Goal: Task Accomplishment & Management: Manage account settings

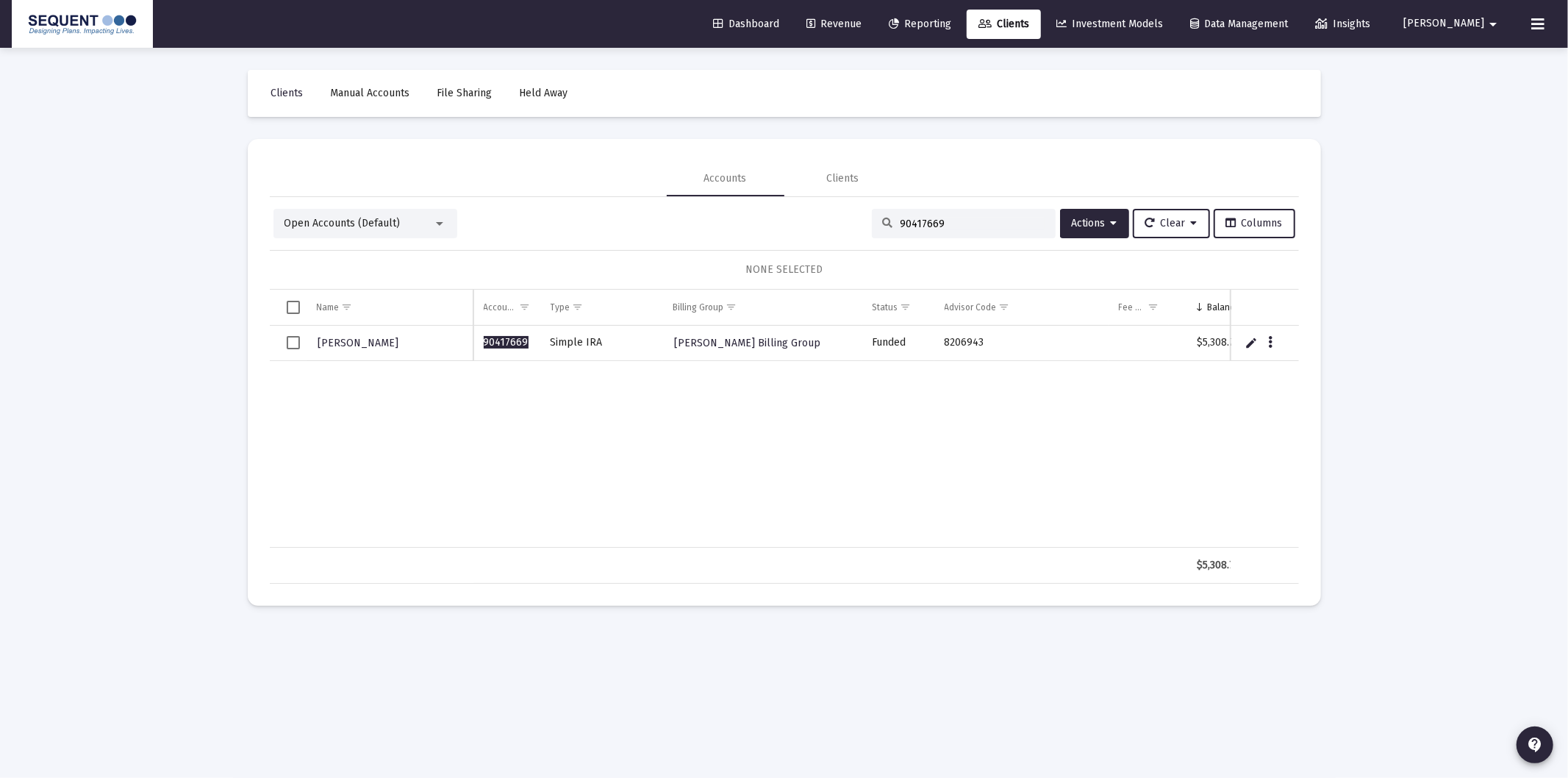
click at [956, 225] on input "90417669" at bounding box center [972, 224] width 144 height 13
type input "lacobellis"
click at [291, 350] on span "Select row" at bounding box center [293, 342] width 14 height 14
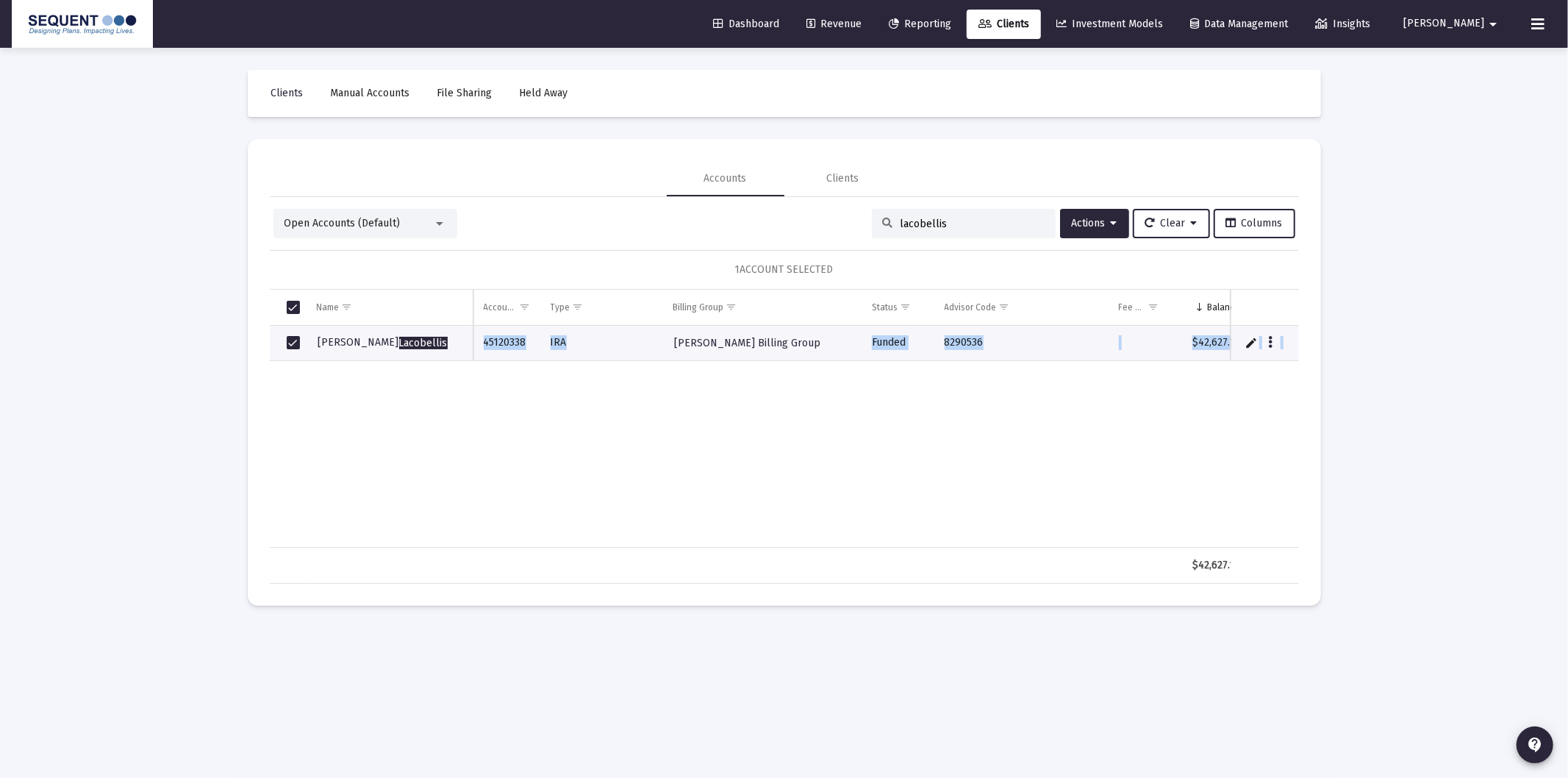
drag, startPoint x: 970, startPoint y: 546, endPoint x: 1048, endPoint y: 537, distance: 78.5
click at [1048, 537] on div "Name Name Account # Type Billing Group Status Advisor Code Fee Structure(s) Bal…" at bounding box center [784, 437] width 1029 height 294
click at [629, 454] on div "[PERSON_NAME] 45120338 [PERSON_NAME] [PERSON_NAME] Billing Group Funded 8290536…" at bounding box center [976, 437] width 1412 height 222
click at [1277, 346] on div "Data grid" at bounding box center [1272, 342] width 18 height 13
click at [1270, 346] on icon "Data grid" at bounding box center [1270, 342] width 5 height 17
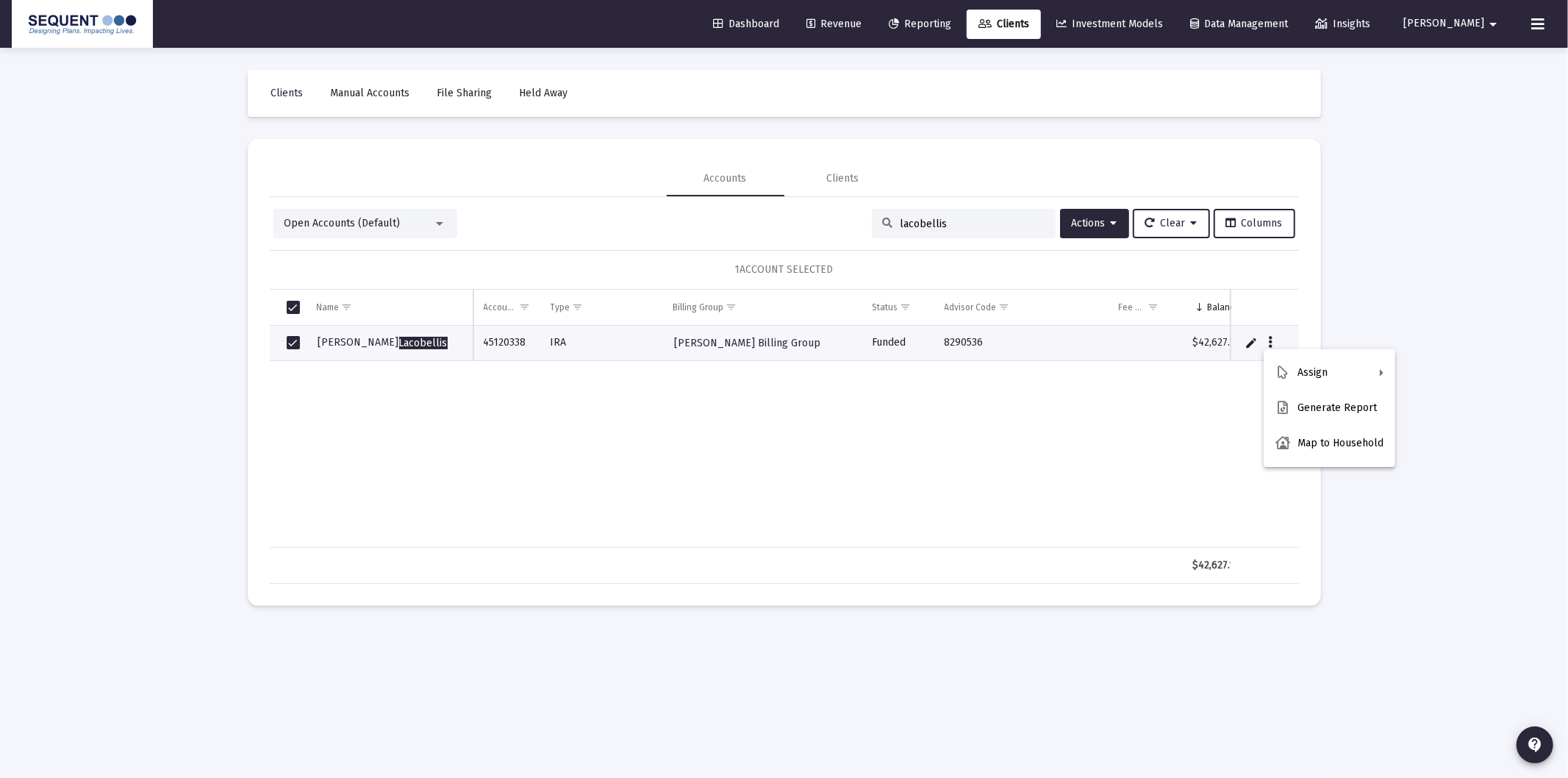
click at [1419, 443] on div at bounding box center [784, 389] width 1568 height 778
click at [1269, 341] on icon "Data grid" at bounding box center [1270, 342] width 5 height 17
click at [1448, 443] on button "Fee Structures" at bounding box center [1449, 443] width 110 height 35
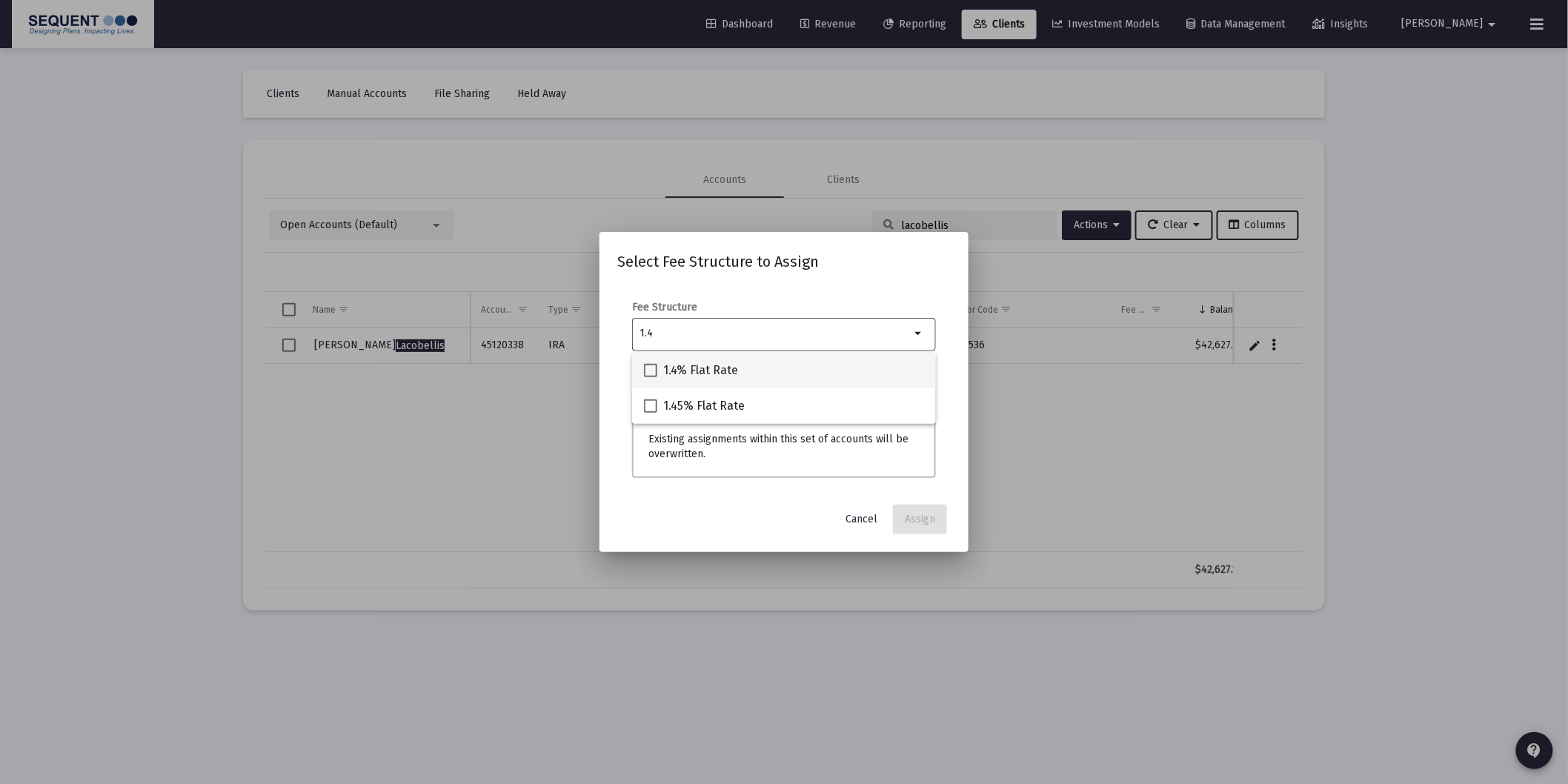
type input "1.4"
click at [695, 371] on span "1.4% Flat Rate" at bounding box center [701, 370] width 75 height 17
click at [651, 377] on input "1.4% Flat Rate" at bounding box center [650, 377] width 1 height 1
checkbox input "true"
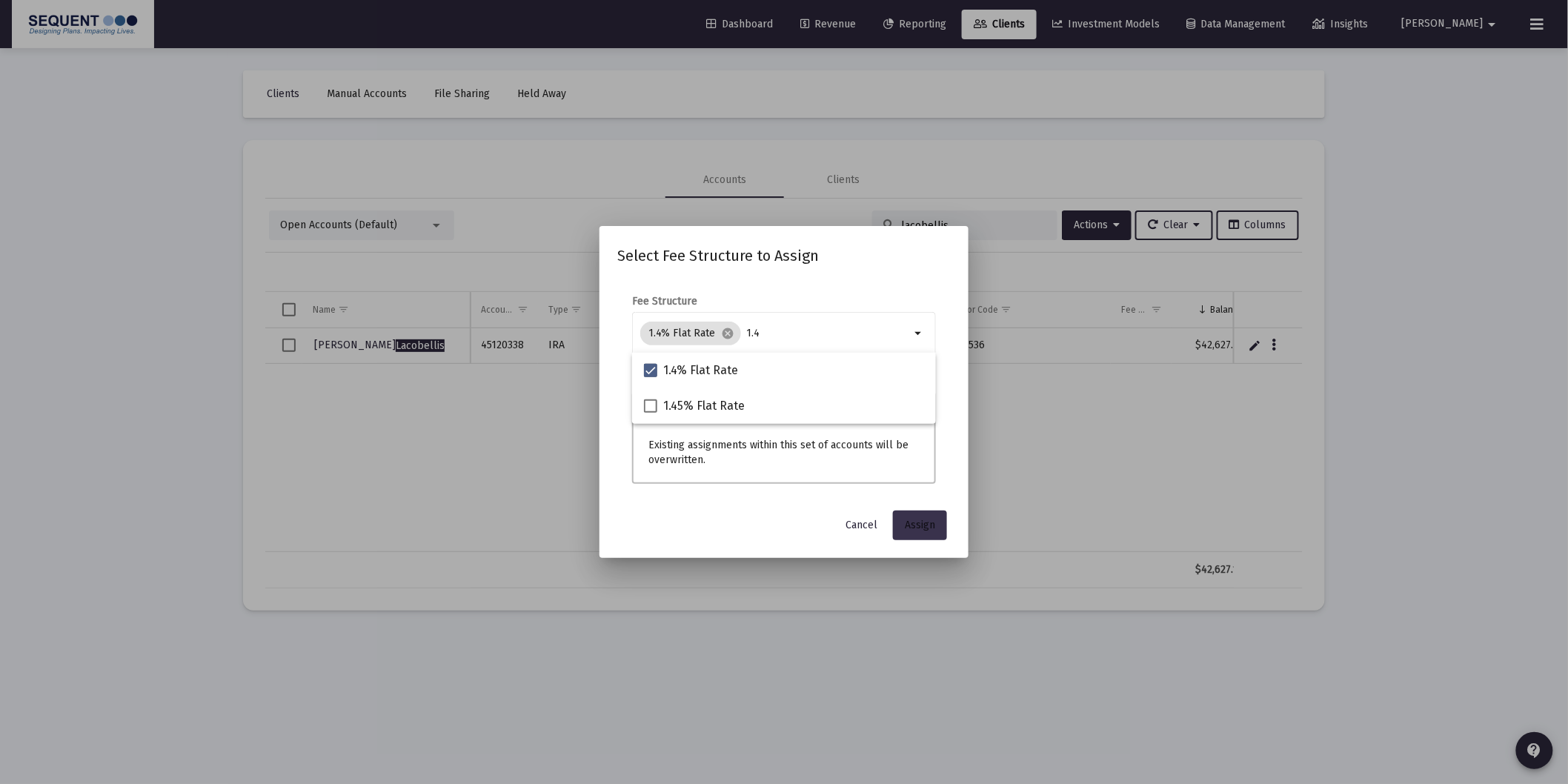
click at [902, 518] on button "Assign" at bounding box center [919, 525] width 54 height 29
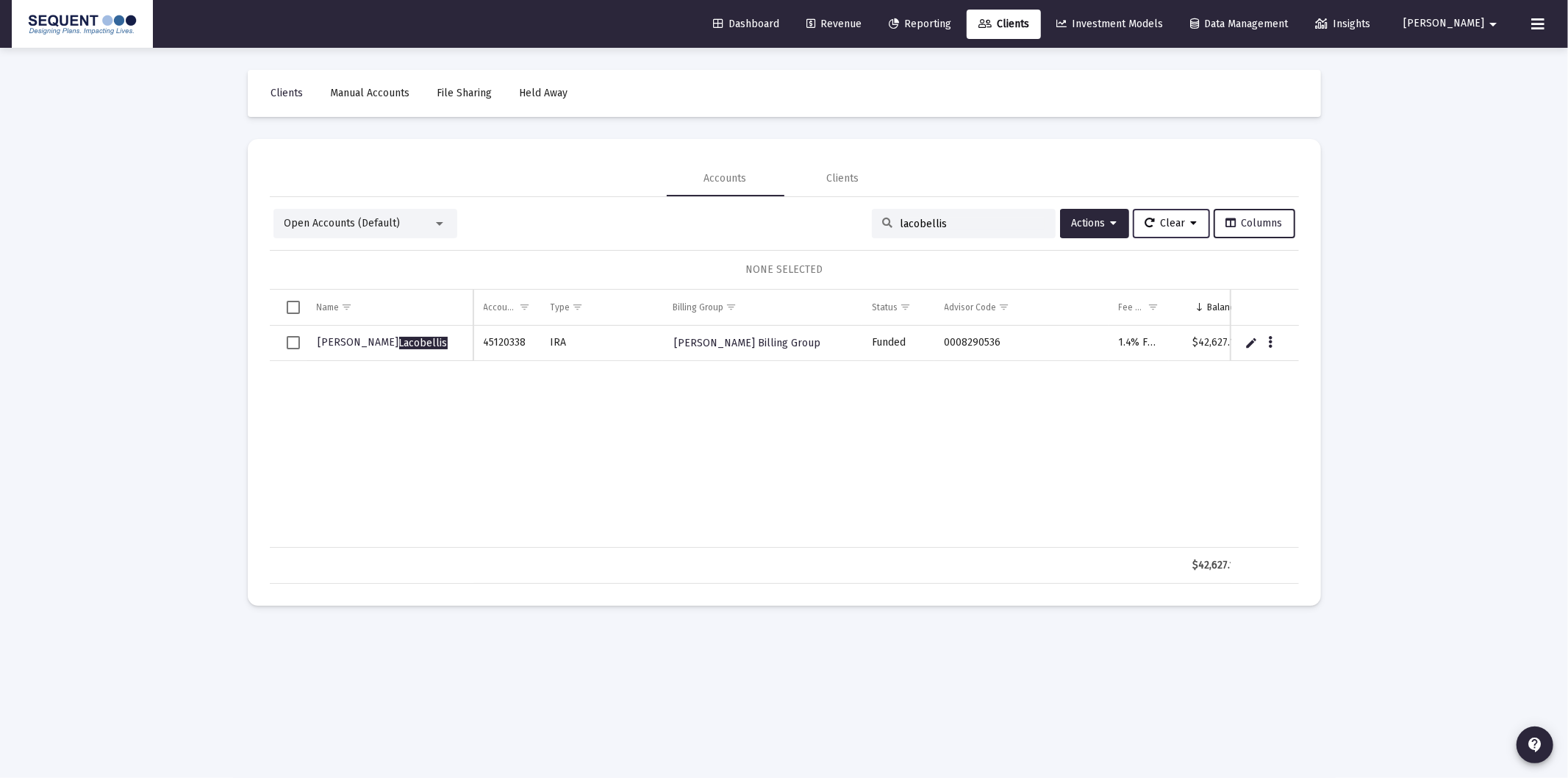
click at [1180, 221] on span "Clear" at bounding box center [1172, 223] width 53 height 13
click at [1179, 295] on button "Clear Filters" at bounding box center [1179, 296] width 101 height 35
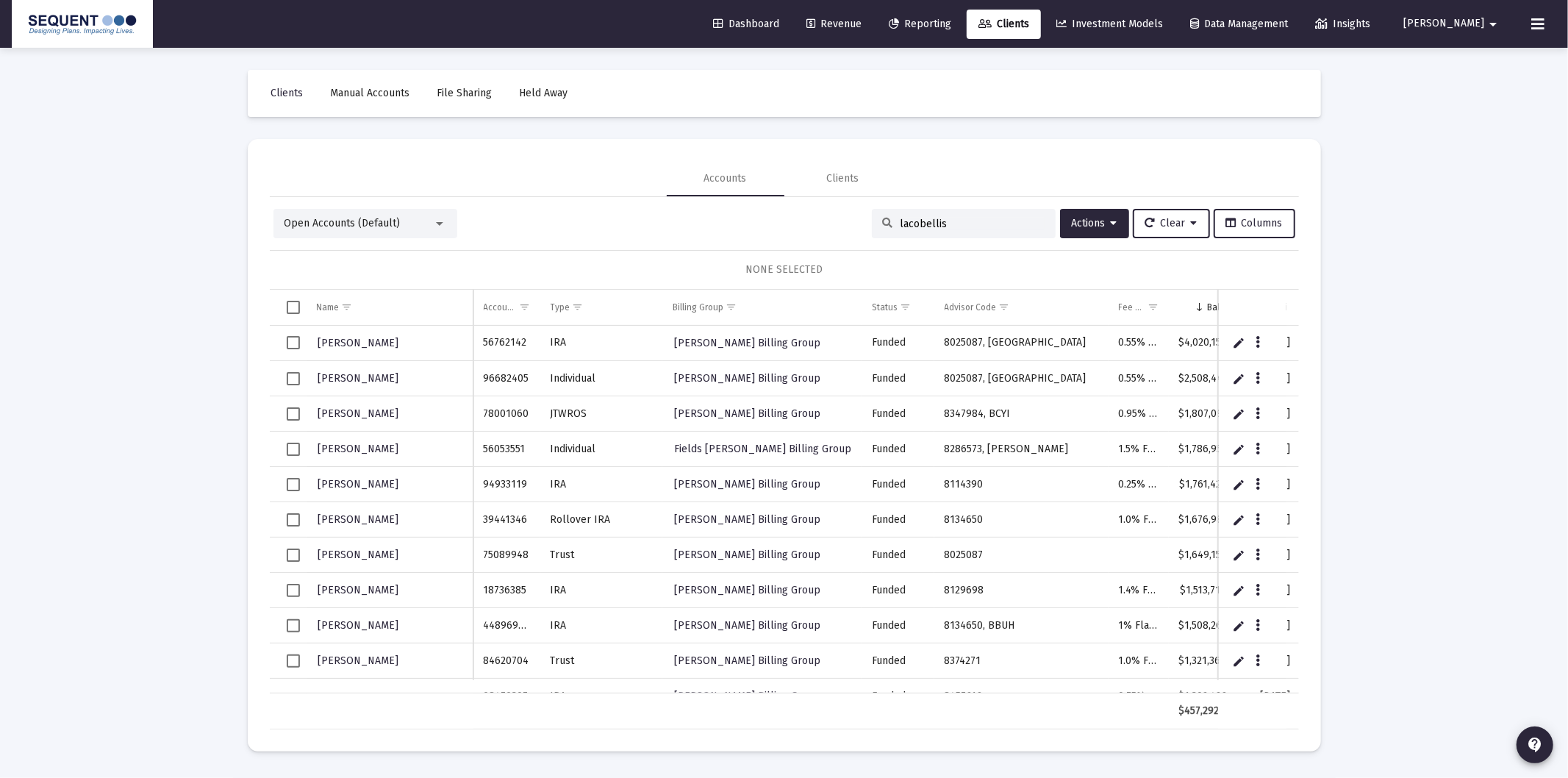
click at [990, 210] on div "lacobellis" at bounding box center [964, 224] width 184 height 29
click at [949, 221] on input "lacobellis" at bounding box center [972, 224] width 144 height 13
click at [951, 223] on input "lacobellis" at bounding box center [972, 224] width 144 height 13
drag, startPoint x: 1470, startPoint y: 330, endPoint x: 1299, endPoint y: 325, distance: 171.1
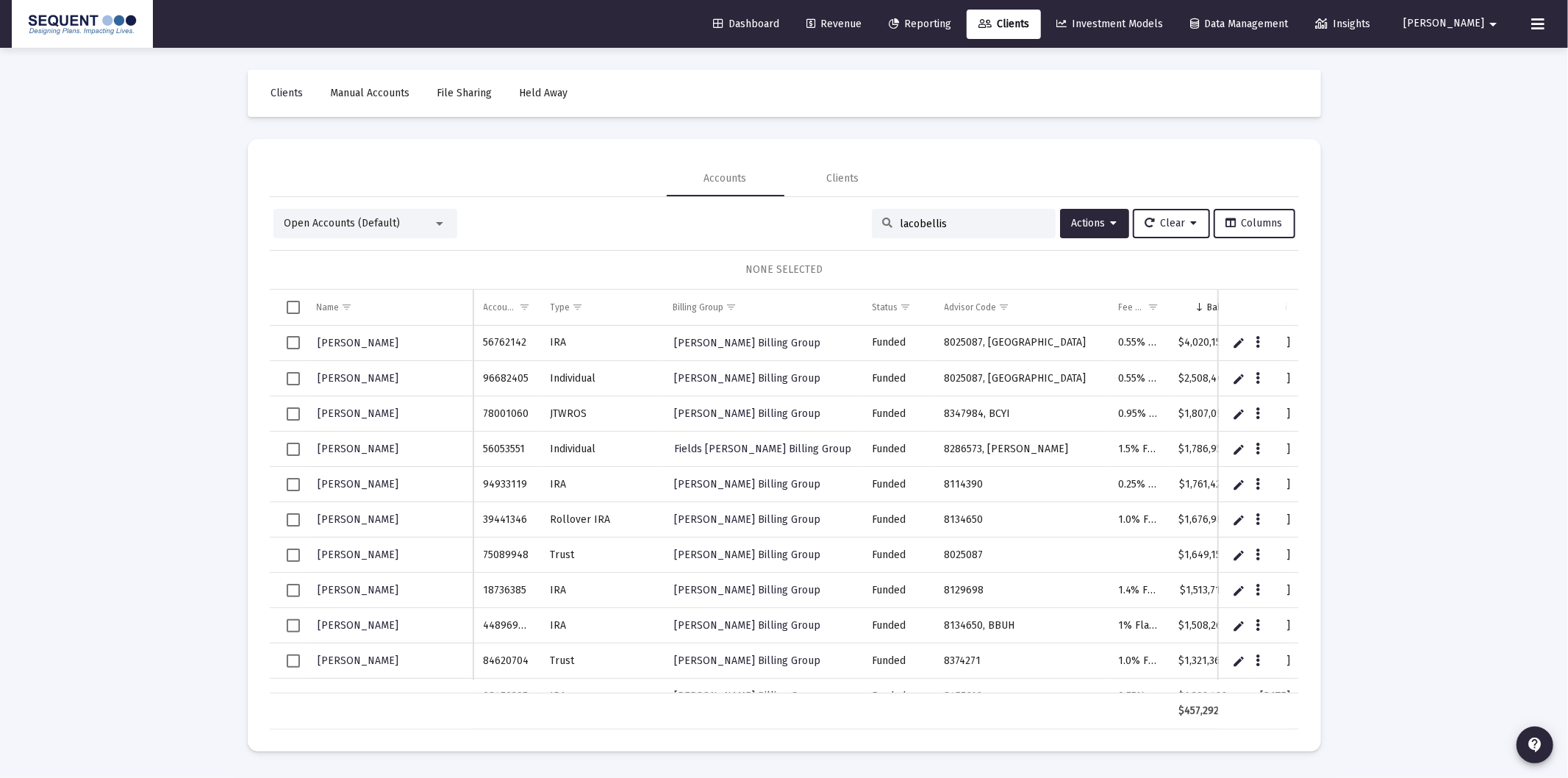
click at [1471, 330] on div "Loading... Clients Manual Accounts File Sharing Held Away Accounts Clients Open…" at bounding box center [784, 389] width 1568 height 778
click at [955, 228] on input "lacobellis" at bounding box center [972, 224] width 144 height 13
drag, startPoint x: 955, startPoint y: 228, endPoint x: 755, endPoint y: 208, distance: 201.0
click at [755, 207] on div "Open Accounts (Default) lacobellis Actions Clear Columns NONE SELECTED Name Nam…" at bounding box center [784, 464] width 1029 height 533
click at [1548, 386] on div "Loading... Clients Manual Accounts File Sharing Held Away Accounts Clients Open…" at bounding box center [784, 389] width 1568 height 778
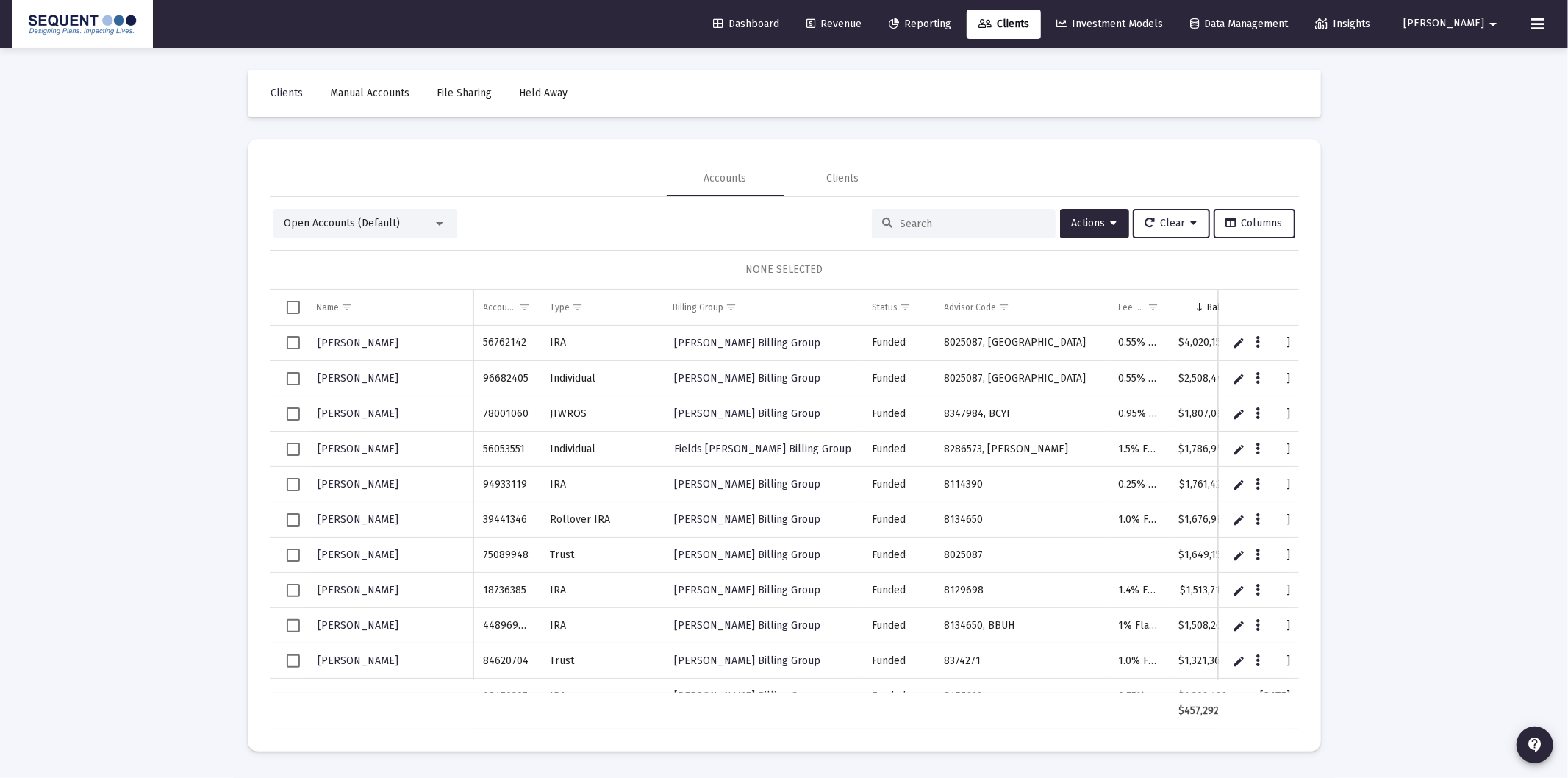
click at [1427, 416] on div "Loading... Clients Manual Accounts File Sharing Held Away Accounts Clients Open…" at bounding box center [784, 389] width 1568 height 778
click at [726, 303] on span "Show filter options for column 'Billing Group'" at bounding box center [731, 307] width 11 height 11
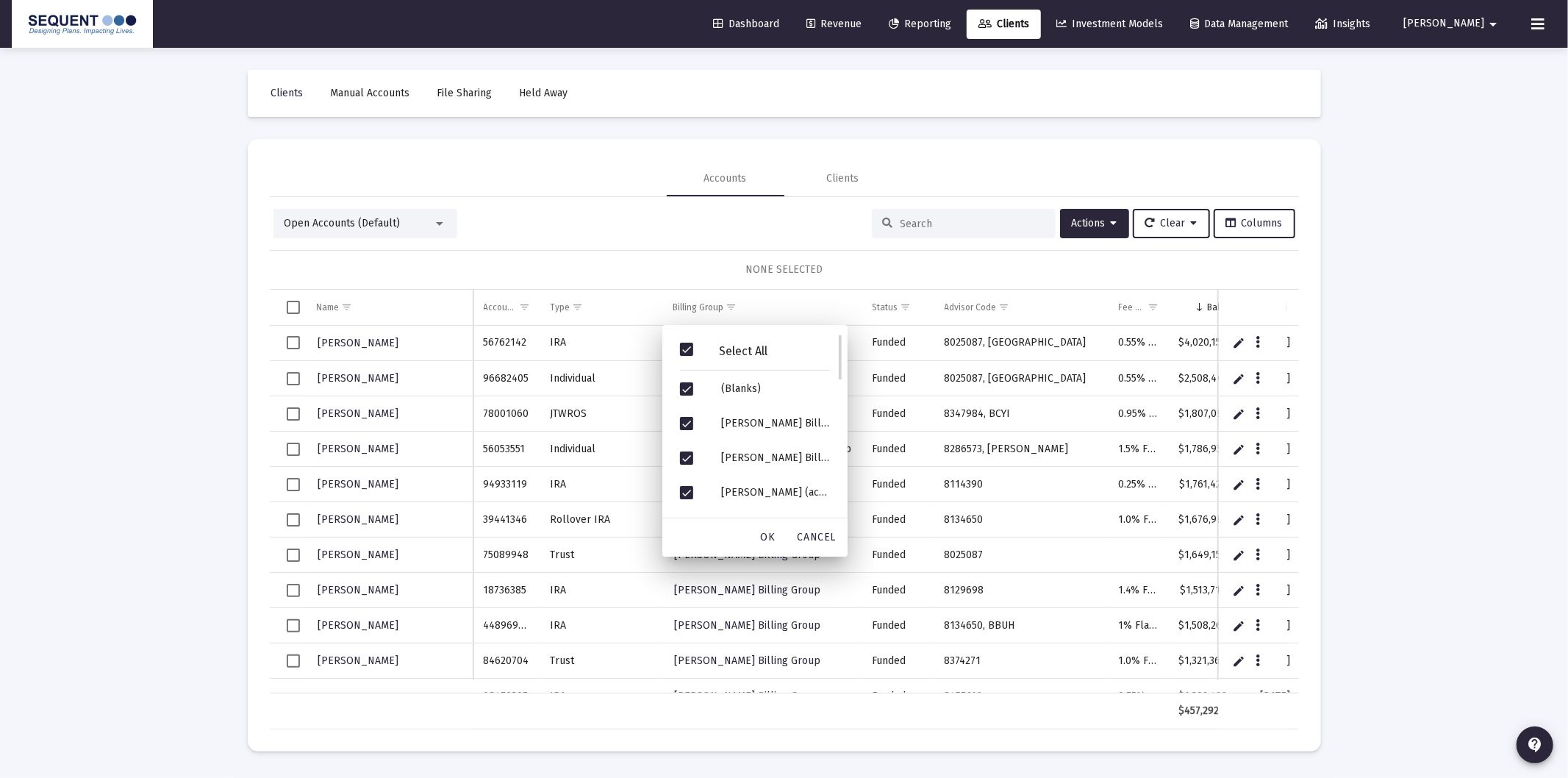
drag, startPoint x: 689, startPoint y: 348, endPoint x: 691, endPoint y: 360, distance: 12.2
click at [689, 347] on span "Filter options" at bounding box center [687, 349] width 14 height 14
click at [689, 380] on div "Filter options" at bounding box center [688, 389] width 41 height 34
click at [760, 530] on div "OK" at bounding box center [768, 537] width 47 height 26
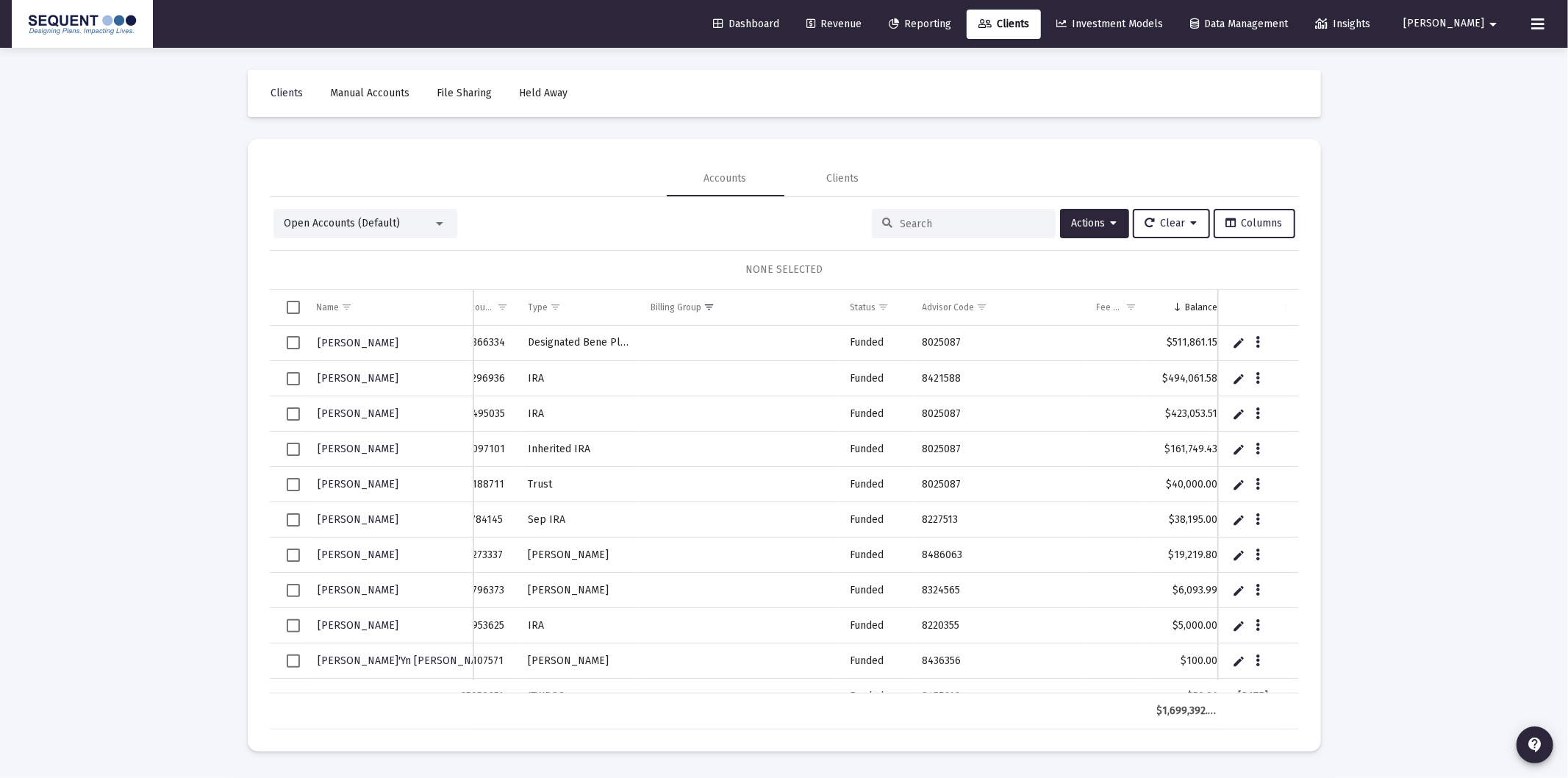
scroll to position [0, 24]
click at [288, 336] on span "Select row" at bounding box center [293, 342] width 14 height 14
click at [290, 413] on span "Select row" at bounding box center [293, 414] width 14 height 14
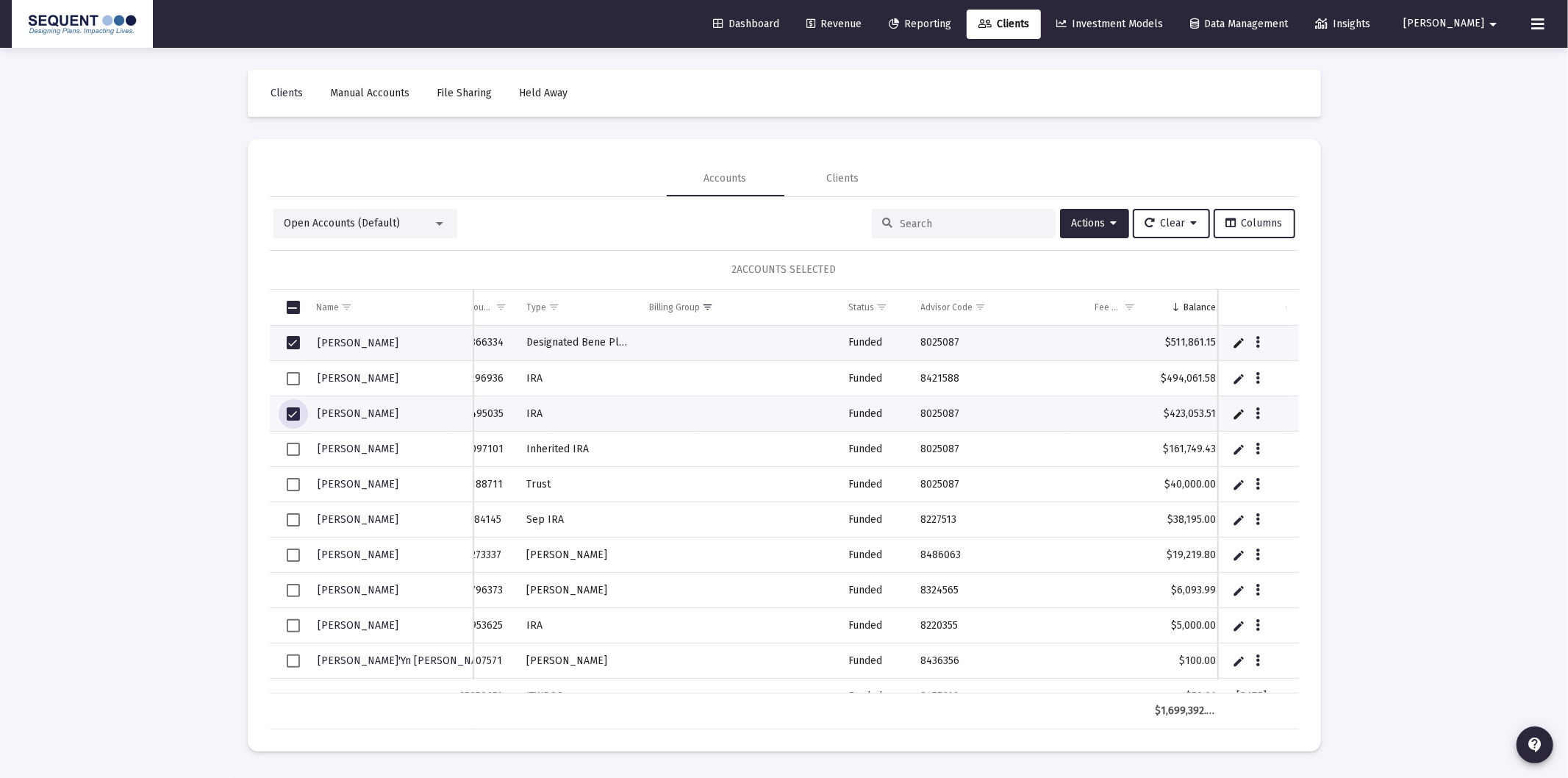
click at [293, 447] on span "Select row" at bounding box center [293, 449] width 14 height 14
click at [291, 485] on span "Select row" at bounding box center [293, 485] width 14 height 14
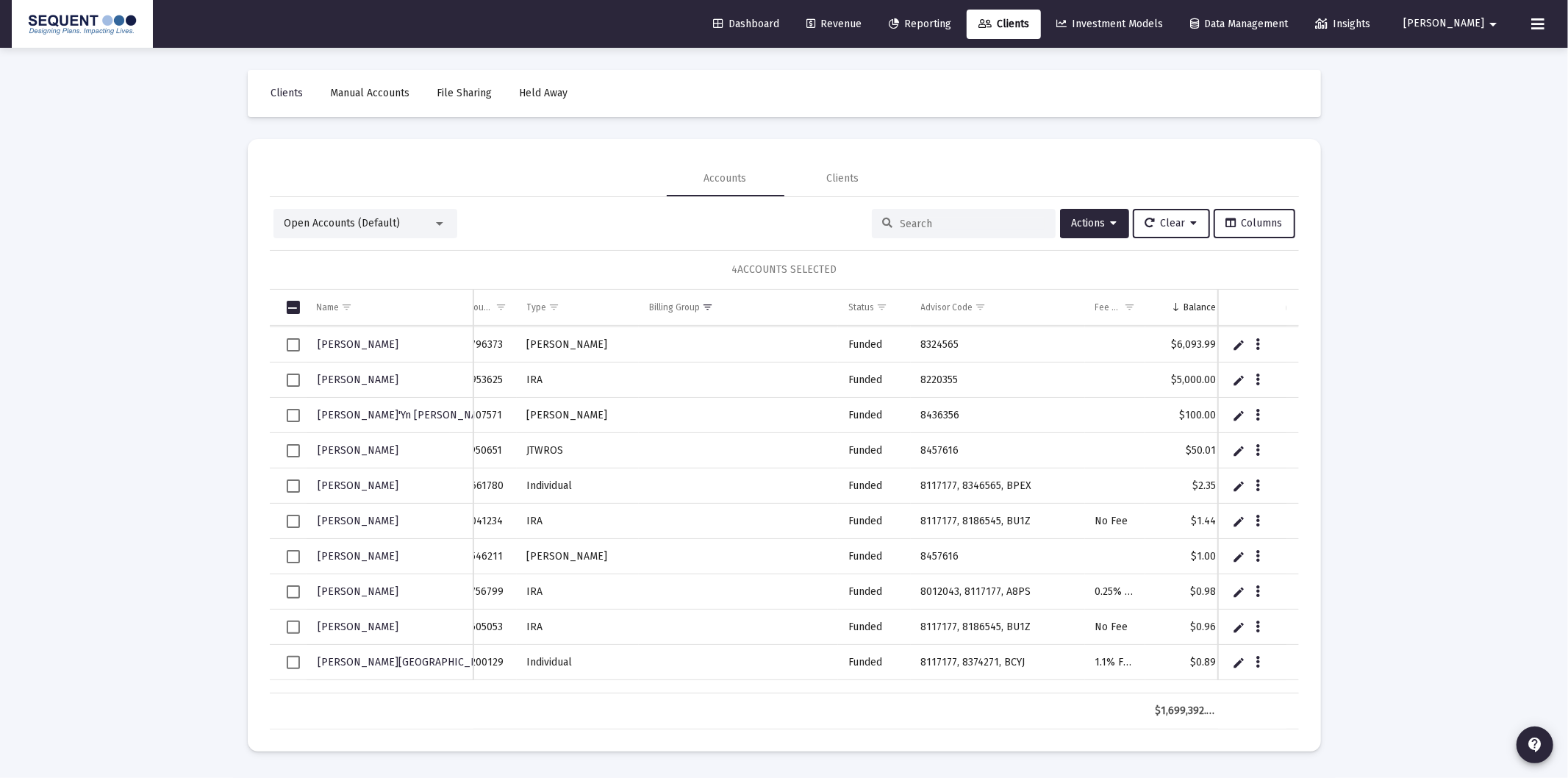
scroll to position [0, 0]
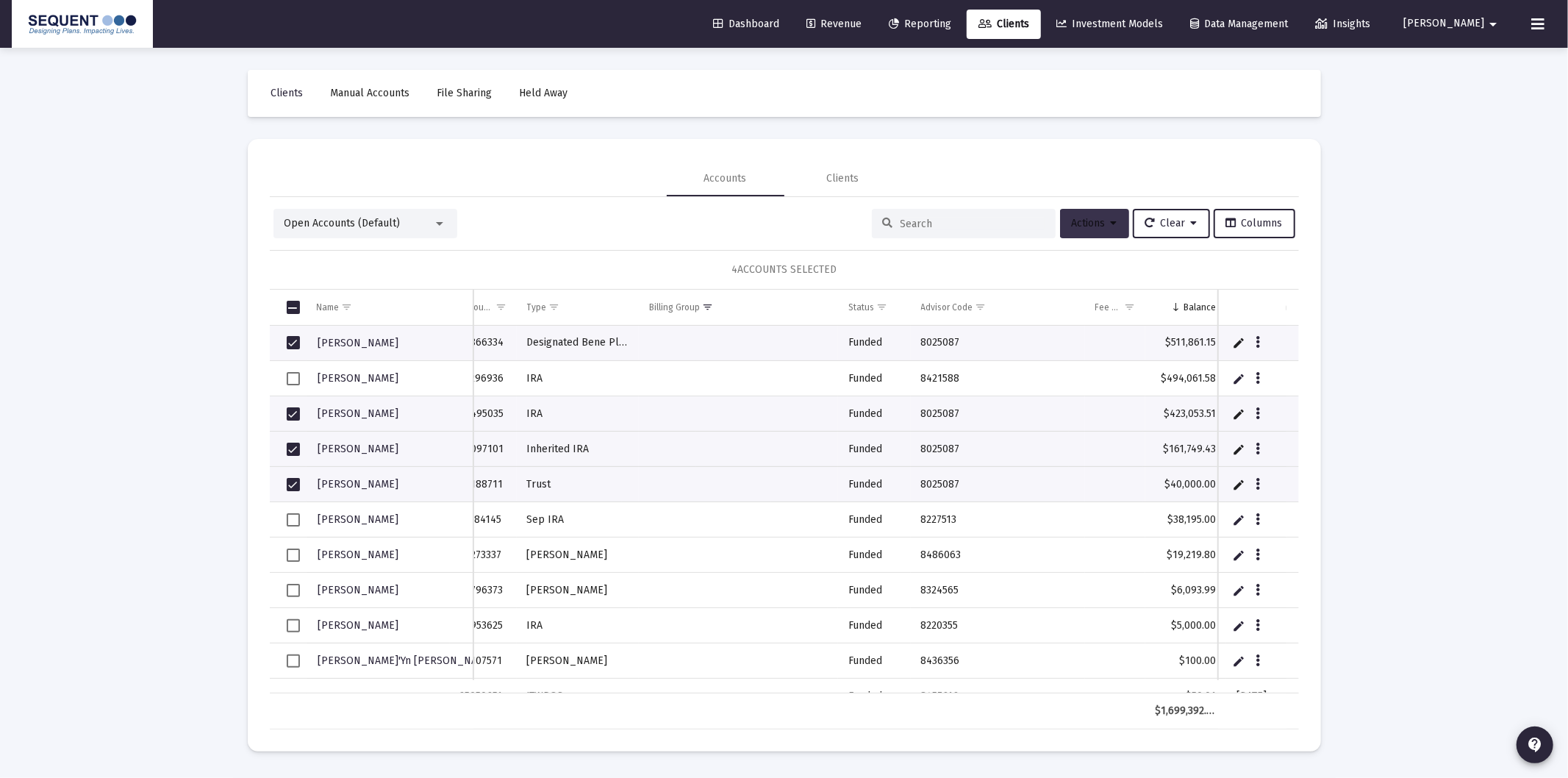
click at [1073, 228] on span "Actions" at bounding box center [1095, 223] width 45 height 13
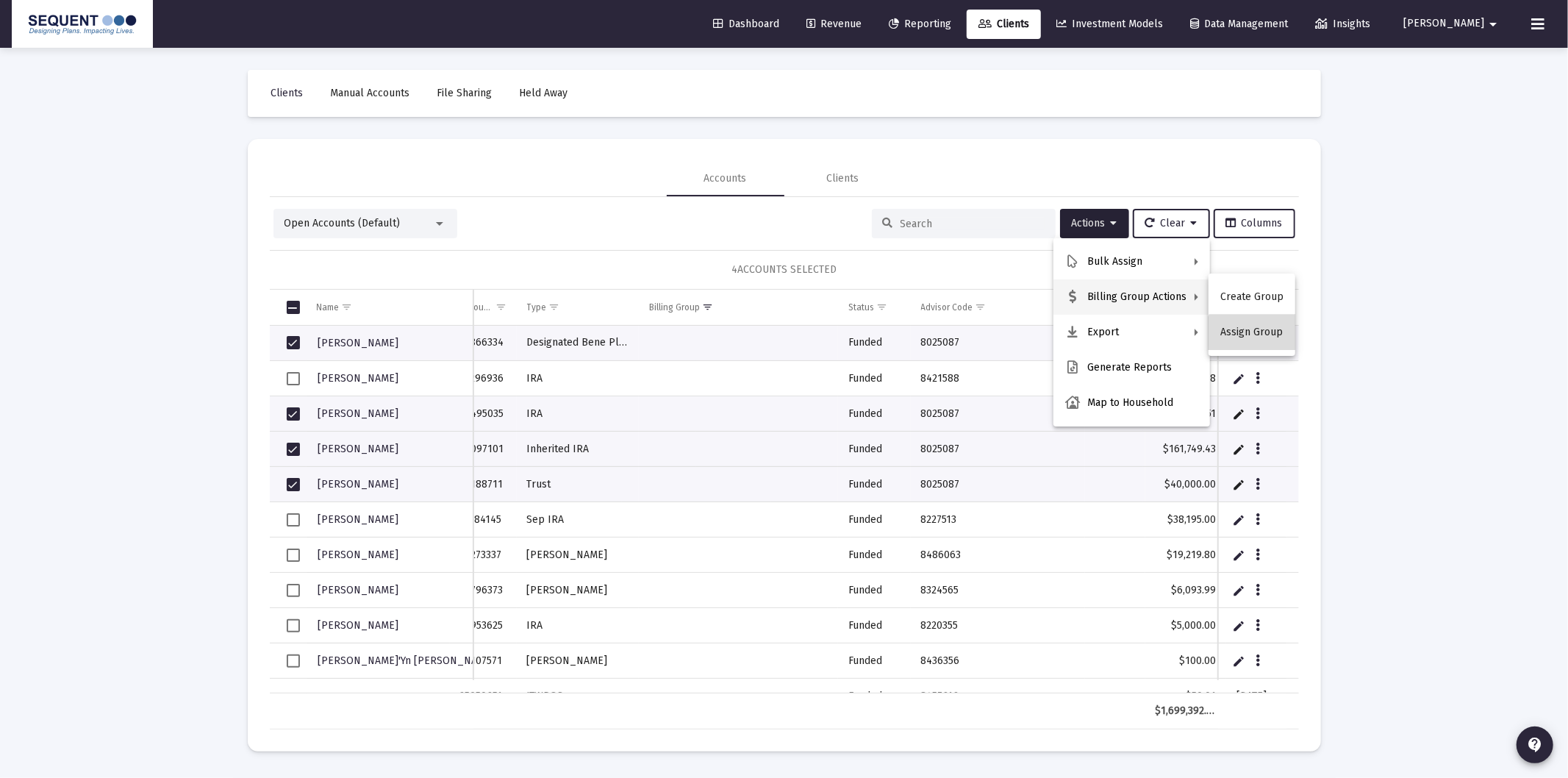
click at [1255, 336] on button "Assign Group" at bounding box center [1252, 331] width 87 height 35
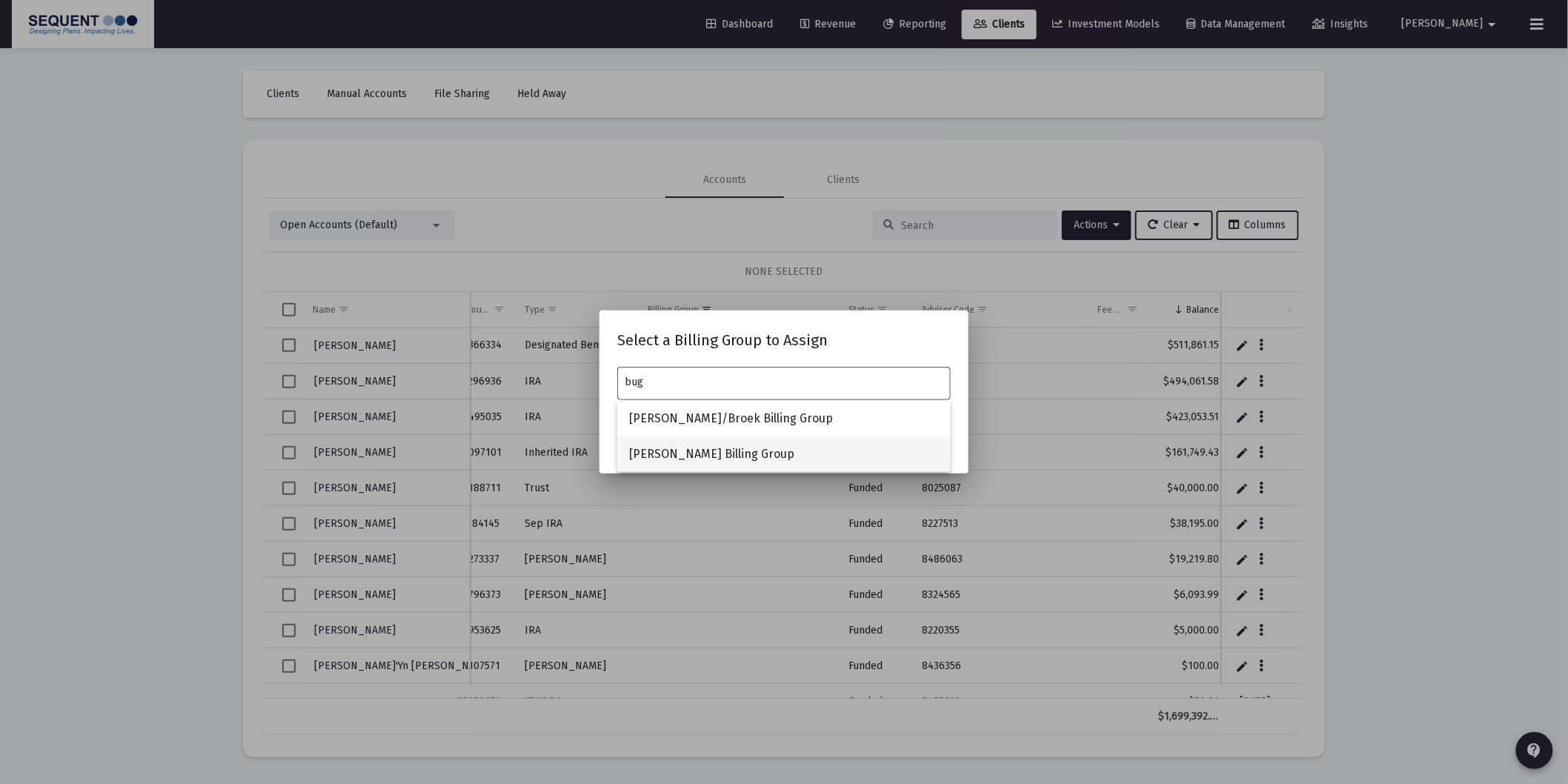
click at [698, 455] on span "[PERSON_NAME] Billing Group" at bounding box center [783, 454] width 309 height 36
type input "[PERSON_NAME] Billing Group"
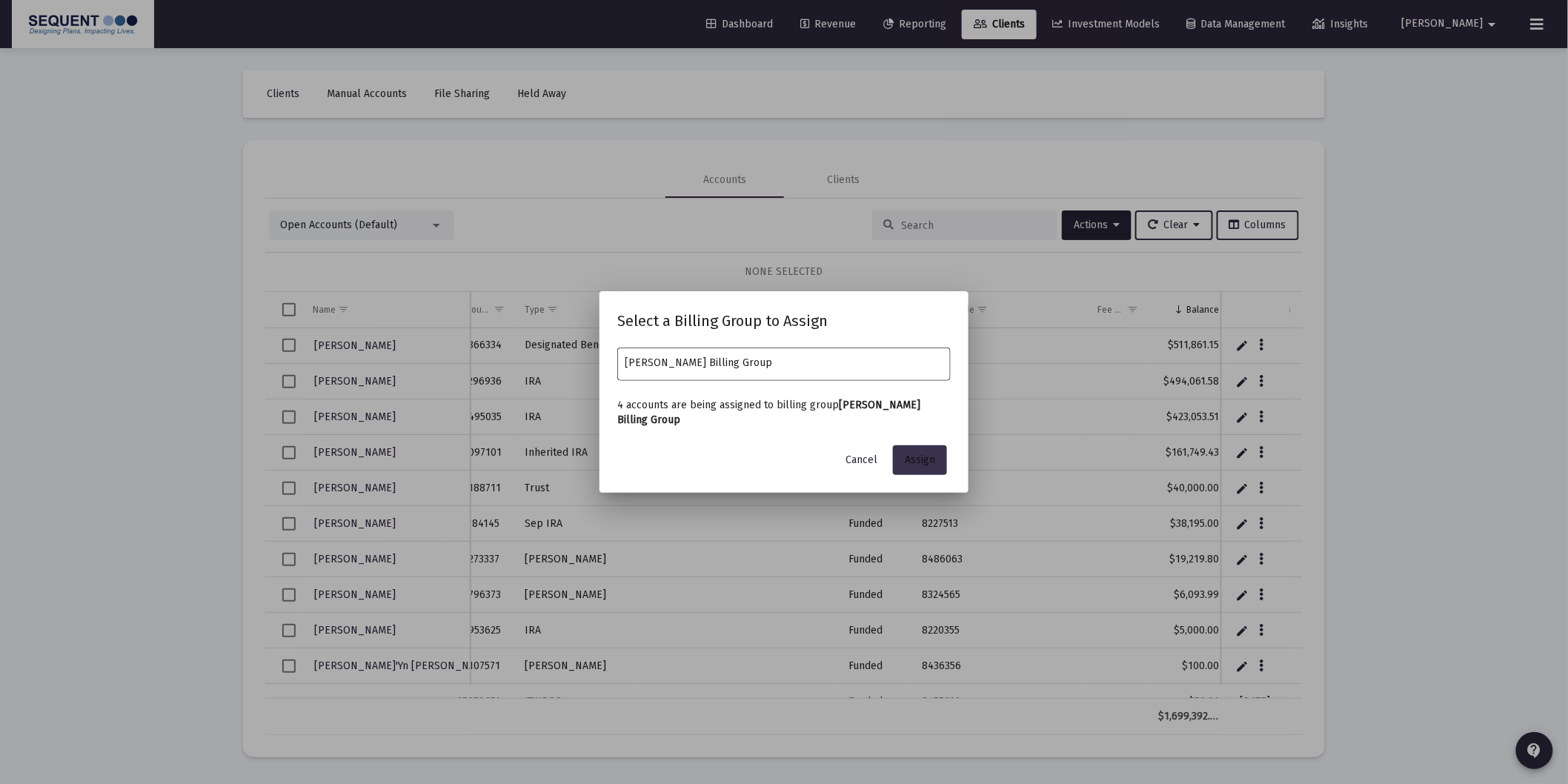
click at [916, 463] on span "Assign" at bounding box center [919, 460] width 30 height 13
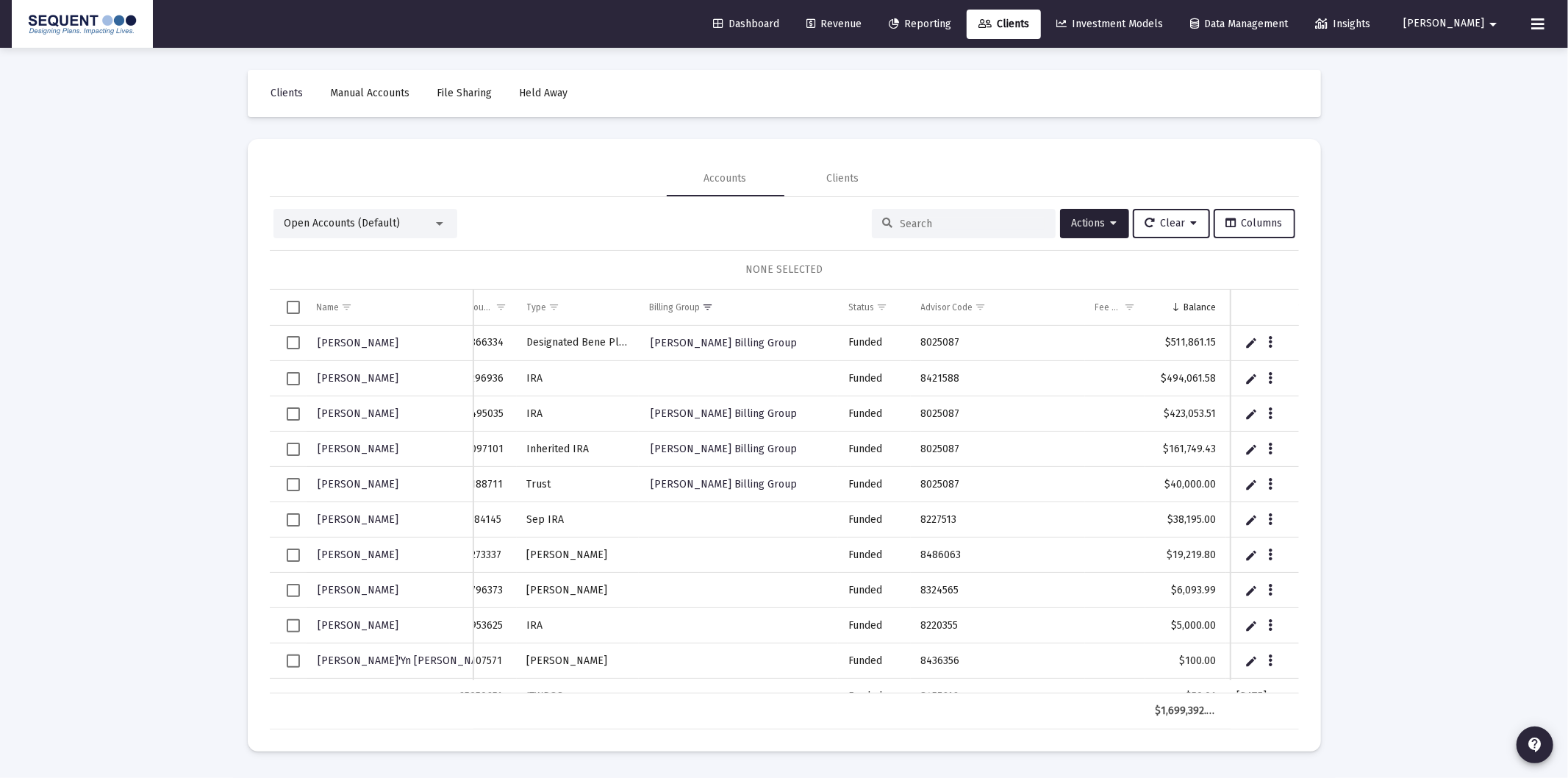
click at [290, 380] on span "Select row" at bounding box center [293, 379] width 14 height 14
click at [1111, 214] on button "Actions" at bounding box center [1095, 224] width 69 height 29
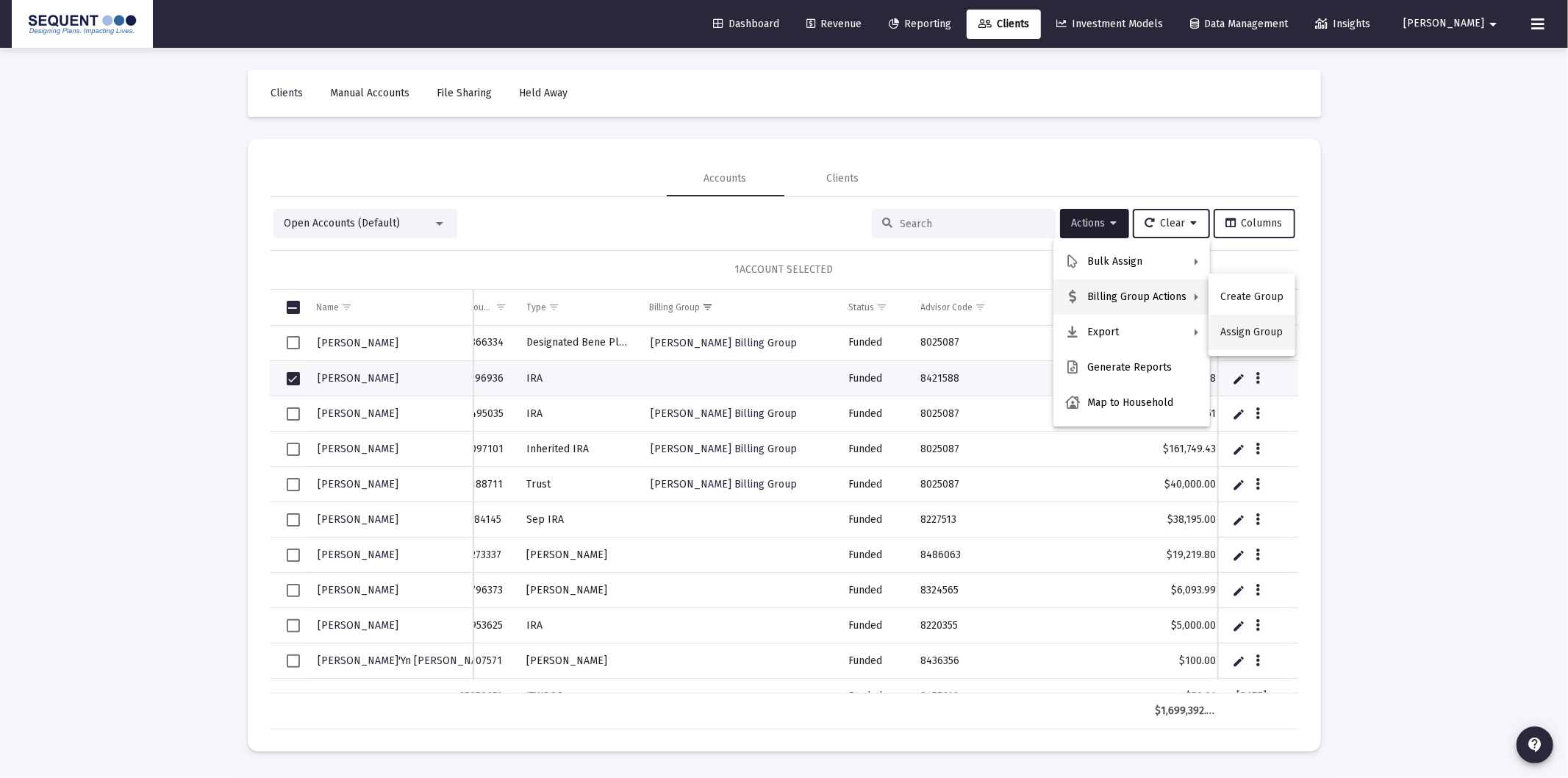
click at [1243, 333] on button "Assign Group" at bounding box center [1252, 331] width 87 height 35
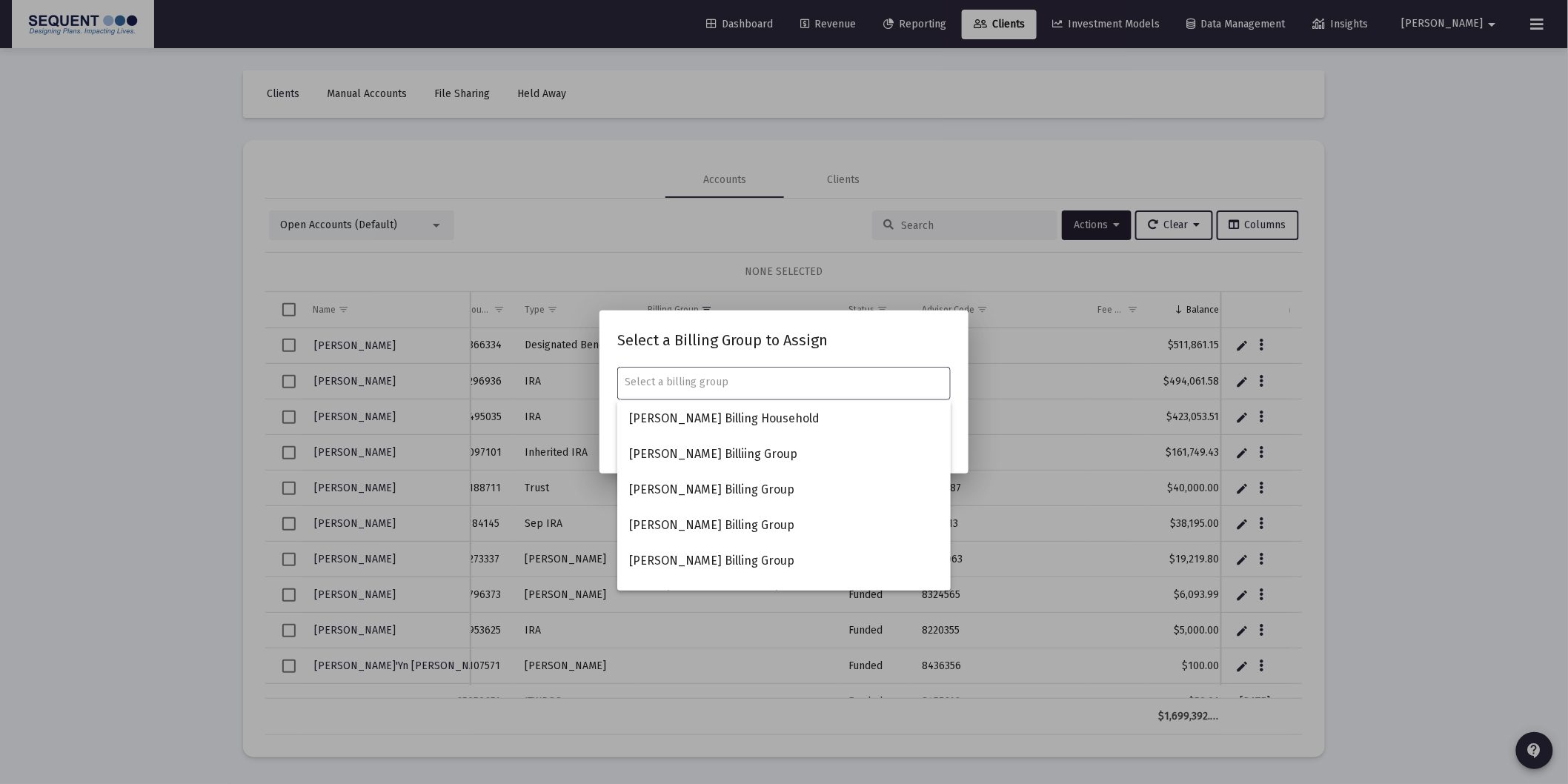
type input "k"
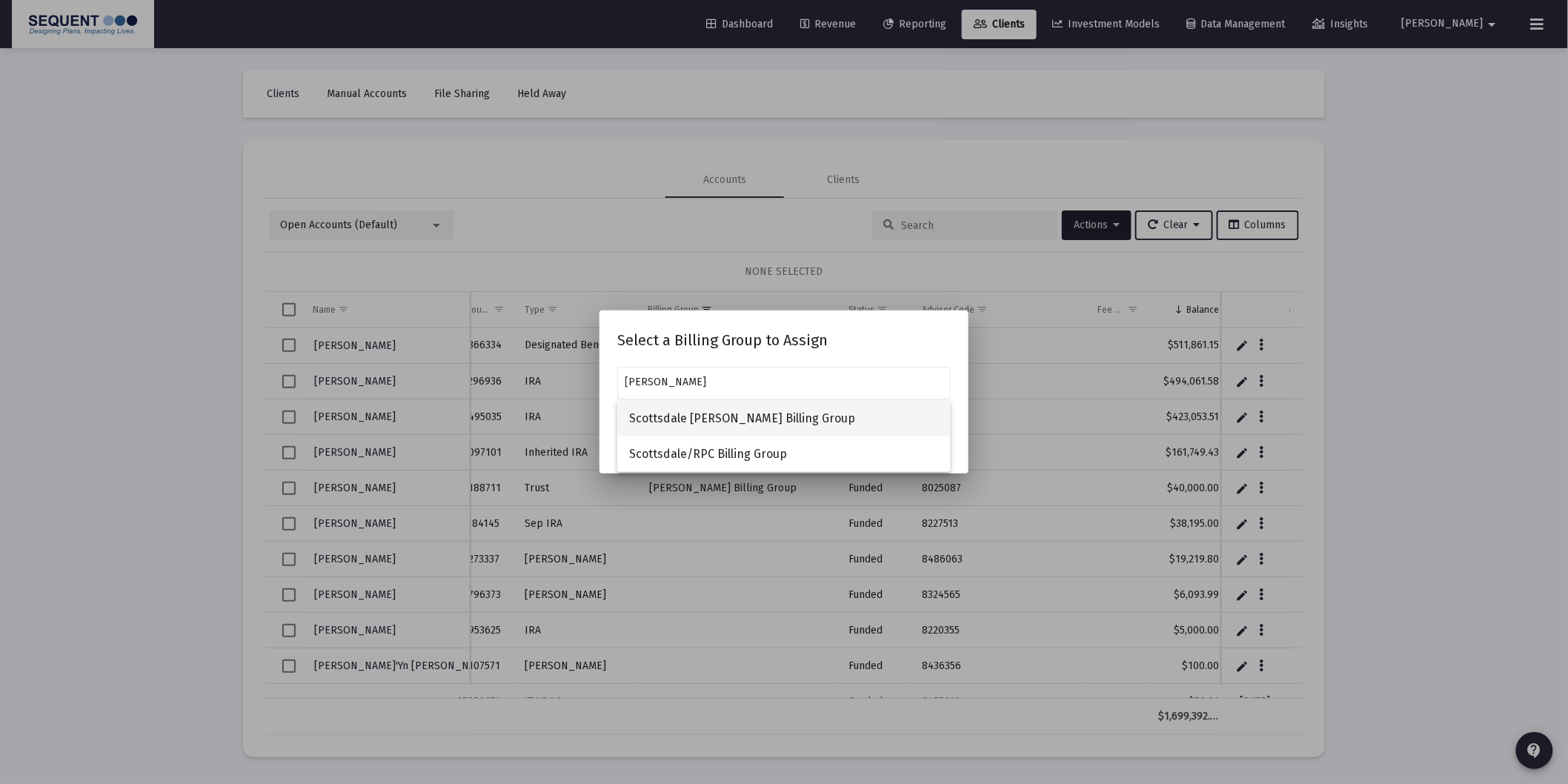
click at [737, 423] on span "Scottsdale [PERSON_NAME] Billing Group" at bounding box center [783, 418] width 309 height 36
type input "Scottsdale [PERSON_NAME] Billing Group"
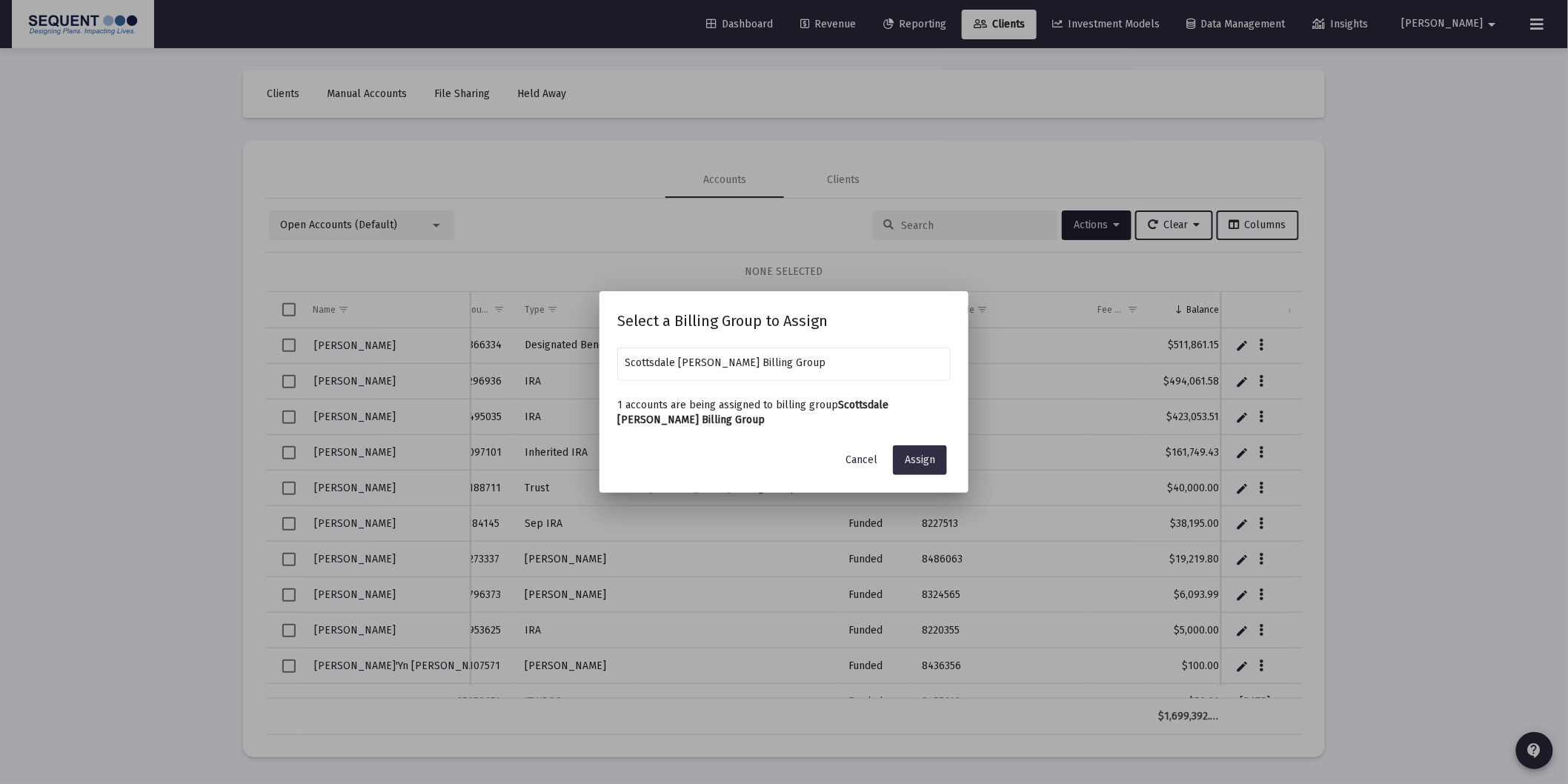
click at [915, 457] on span "Assign" at bounding box center [919, 460] width 30 height 13
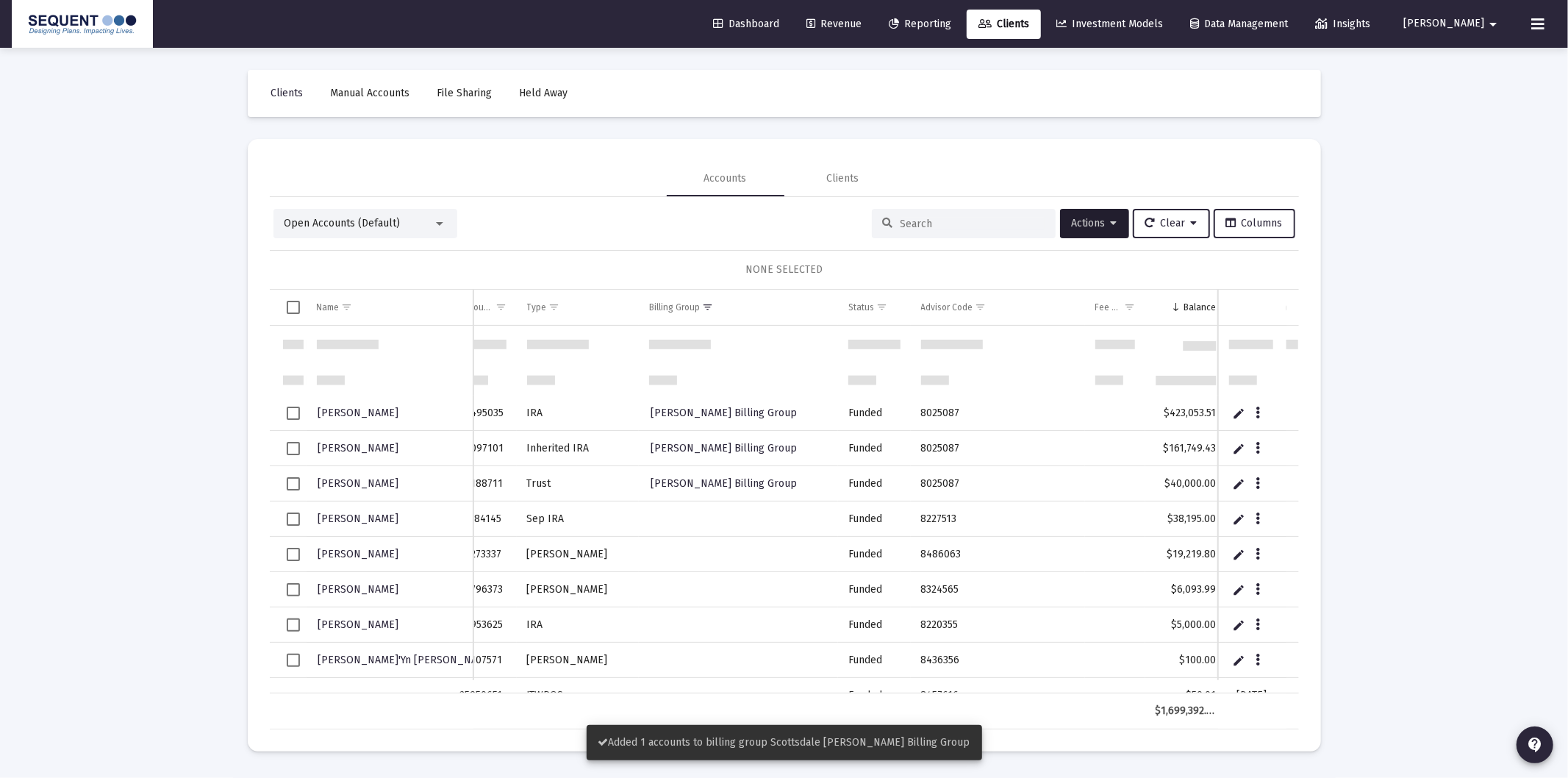
scroll to position [82, 0]
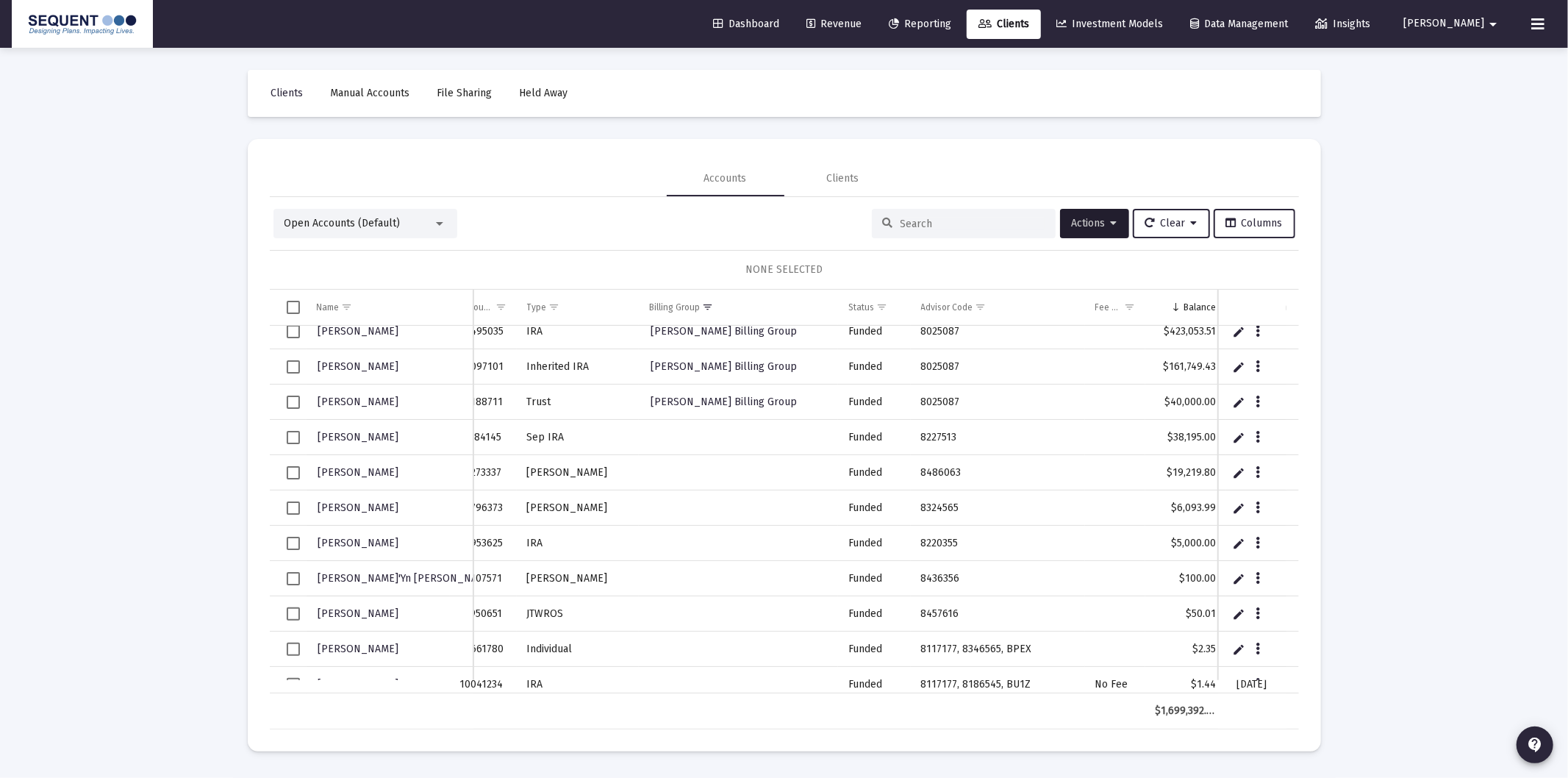
click at [291, 438] on span "Select row" at bounding box center [293, 437] width 14 height 14
click at [1101, 225] on span "Actions" at bounding box center [1095, 223] width 45 height 13
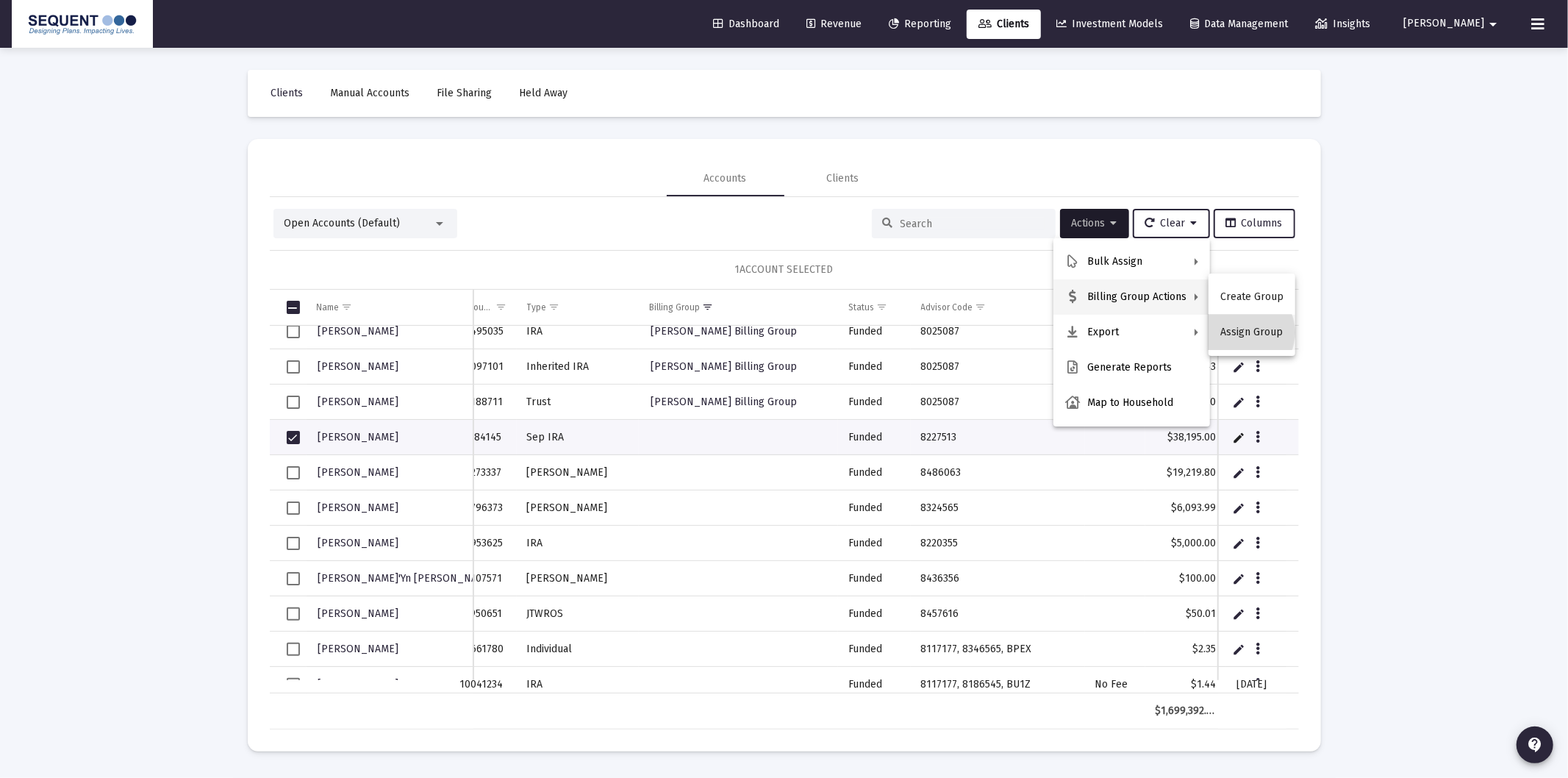
click at [1241, 332] on button "Assign Group" at bounding box center [1252, 331] width 87 height 35
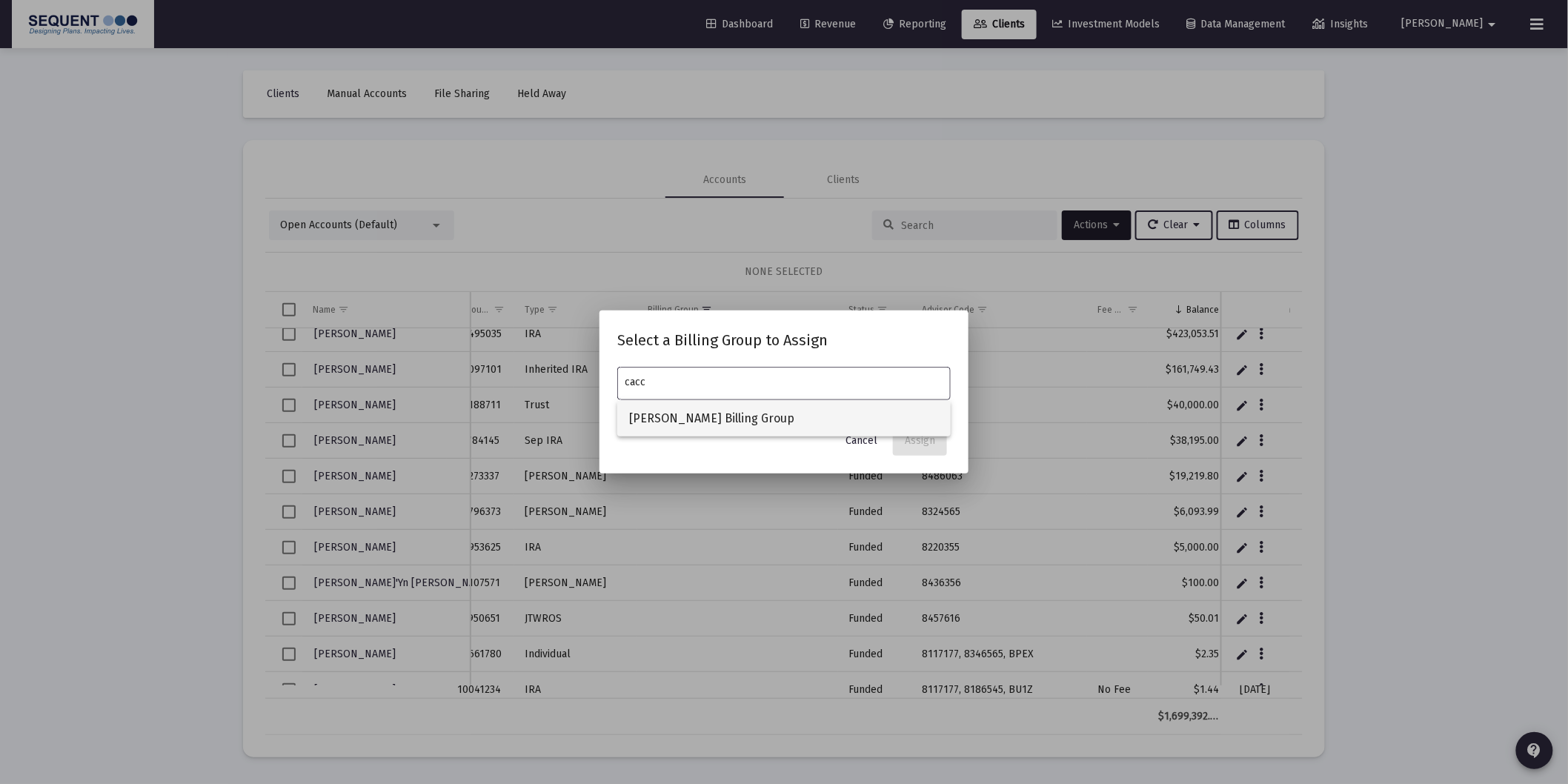
drag, startPoint x: 766, startPoint y: 423, endPoint x: 832, endPoint y: 432, distance: 66.6
click at [766, 421] on span "[PERSON_NAME] Billing Group" at bounding box center [783, 418] width 309 height 36
type input "[PERSON_NAME] Billing Group"
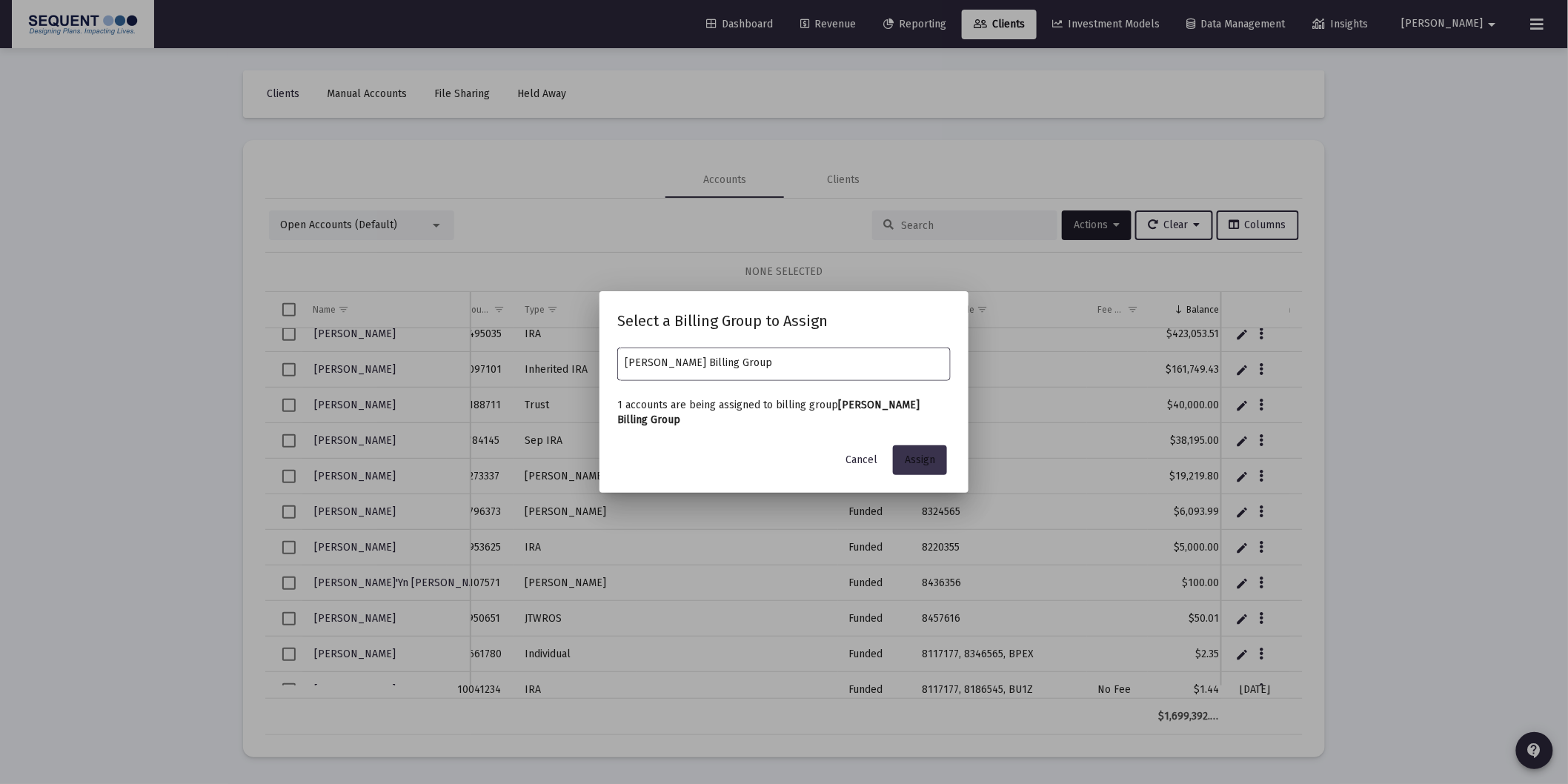
click at [913, 458] on span "Assign" at bounding box center [919, 460] width 30 height 13
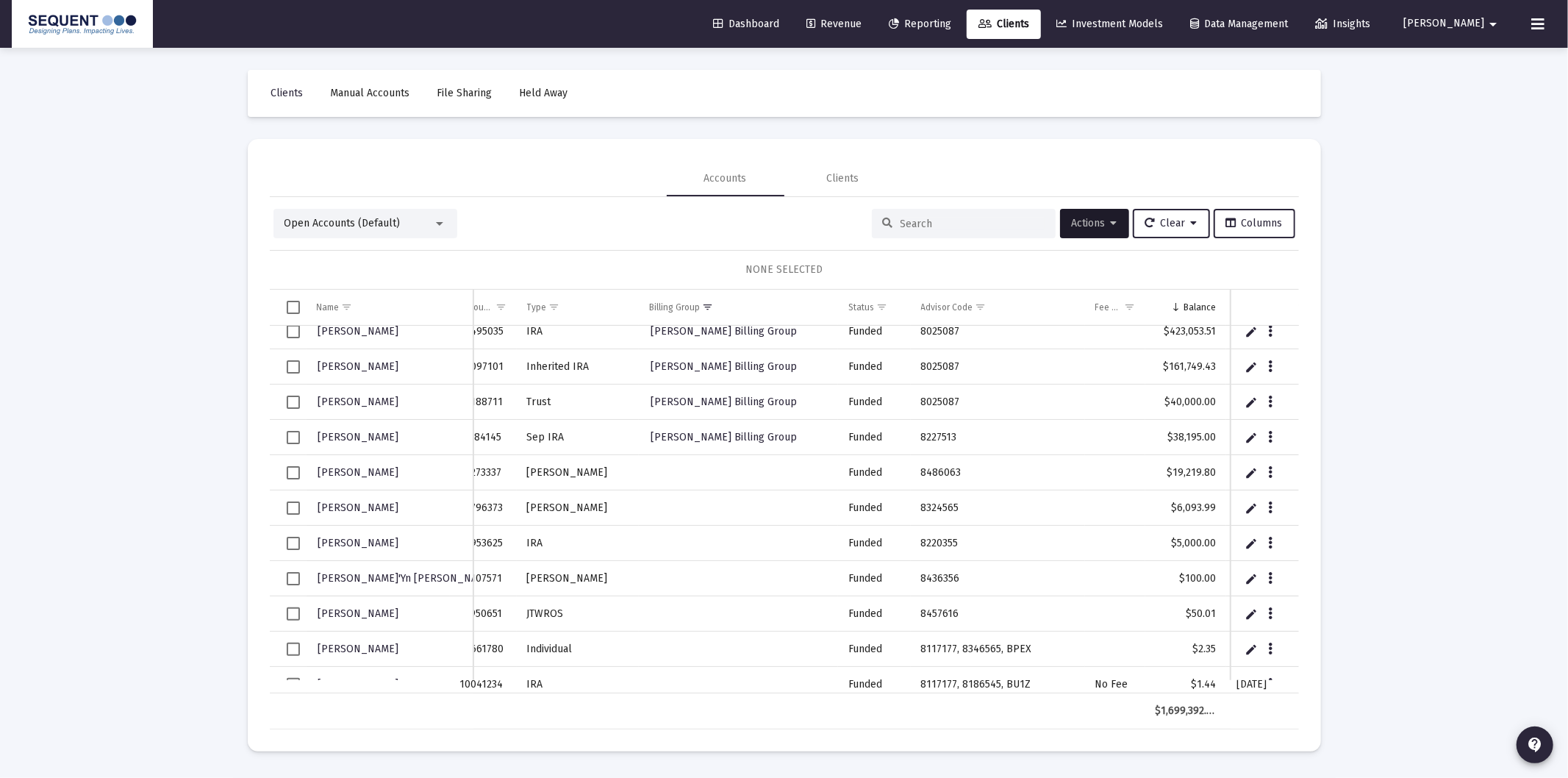
click at [294, 476] on span "Select row" at bounding box center [293, 473] width 14 height 14
click at [1270, 472] on icon "Data grid" at bounding box center [1270, 472] width 5 height 17
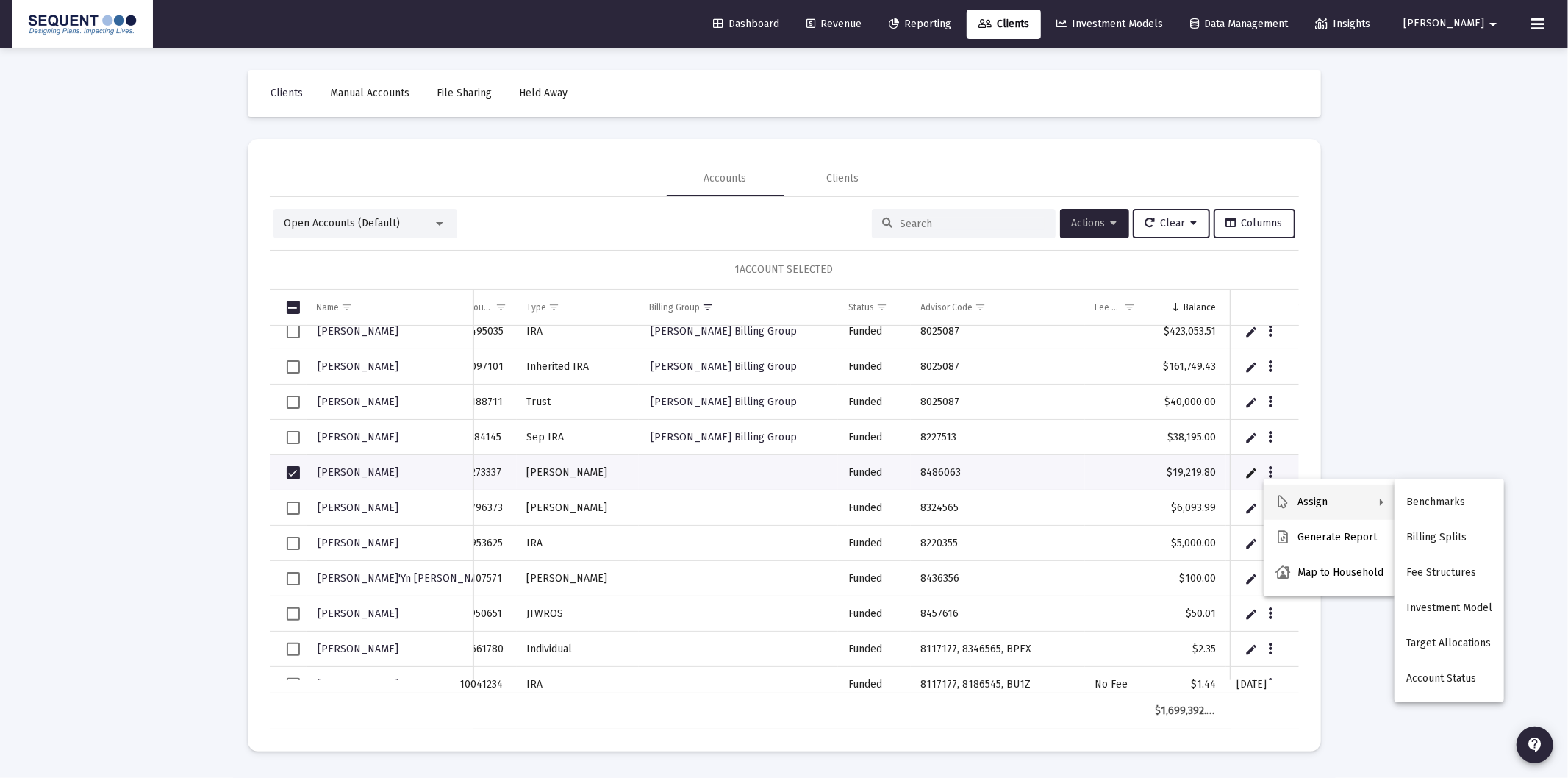
click at [1092, 228] on div at bounding box center [784, 389] width 1568 height 778
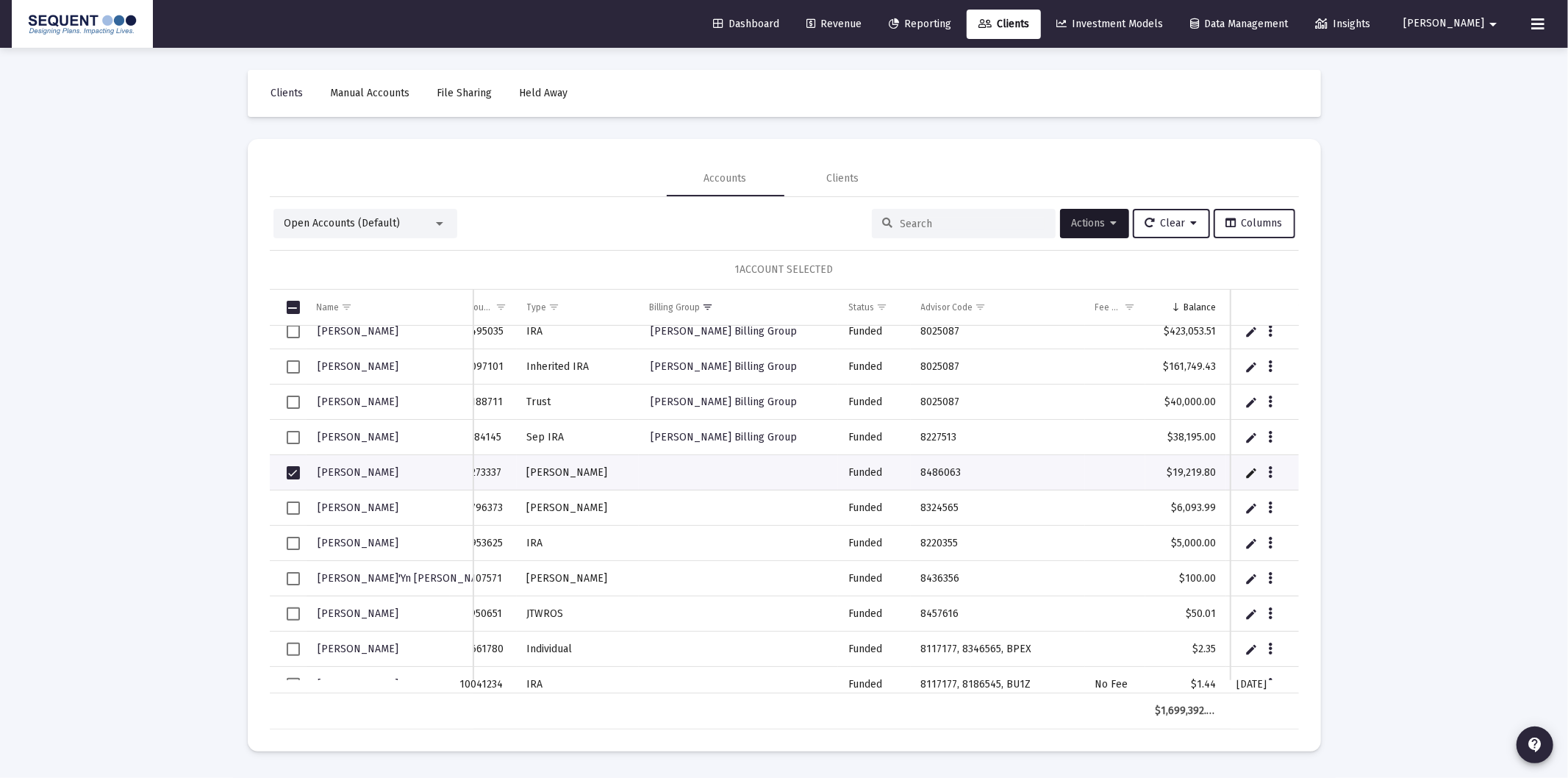
click at [1094, 202] on div "Open Accounts (Default) Actions Clear Columns 1 ACCOUNT SELECTED Name Name Acco…" at bounding box center [784, 464] width 1029 height 533
click at [1095, 222] on span "Actions" at bounding box center [1095, 223] width 45 height 13
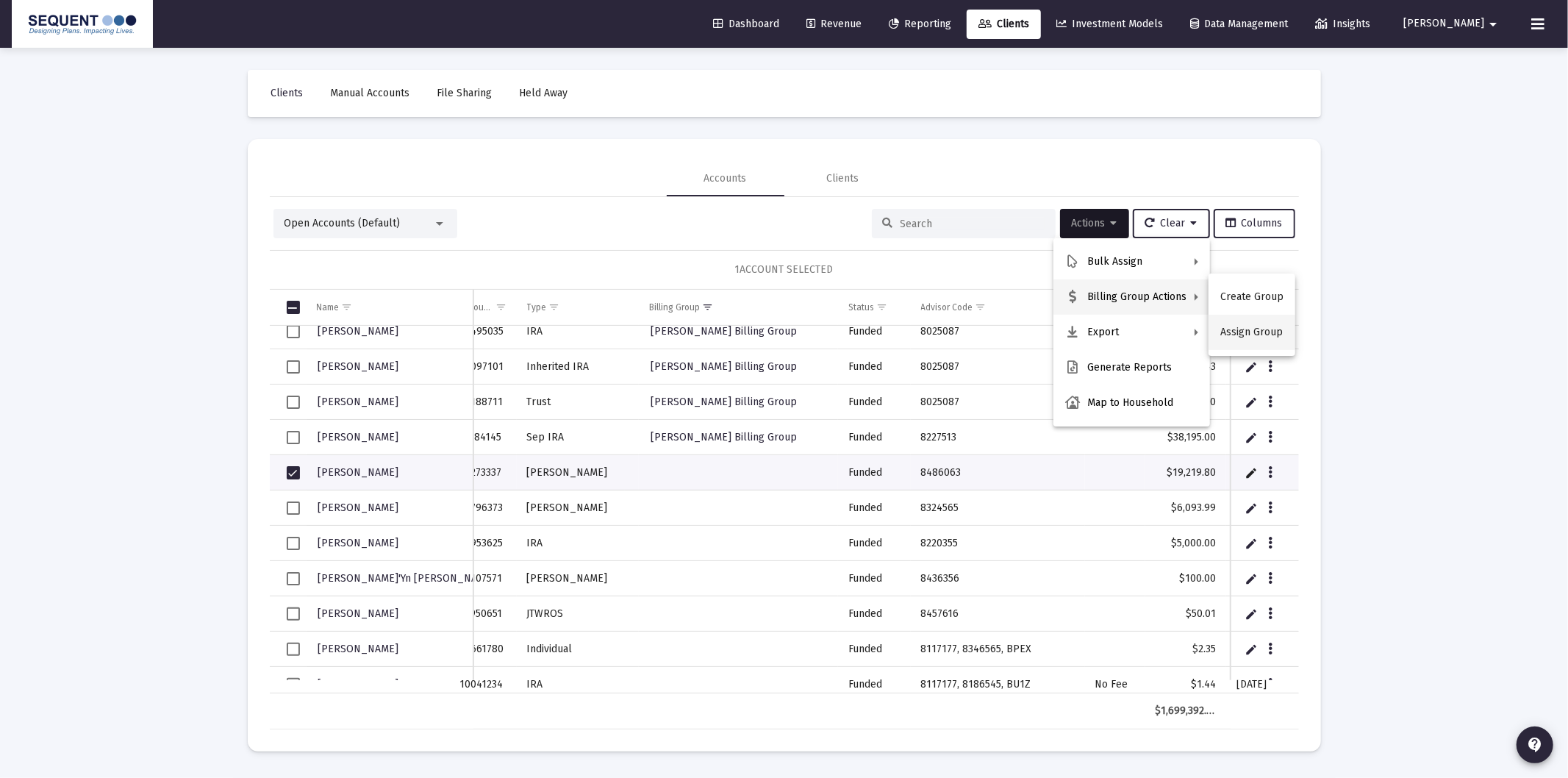
click at [1243, 348] on button "Assign Group" at bounding box center [1252, 331] width 87 height 35
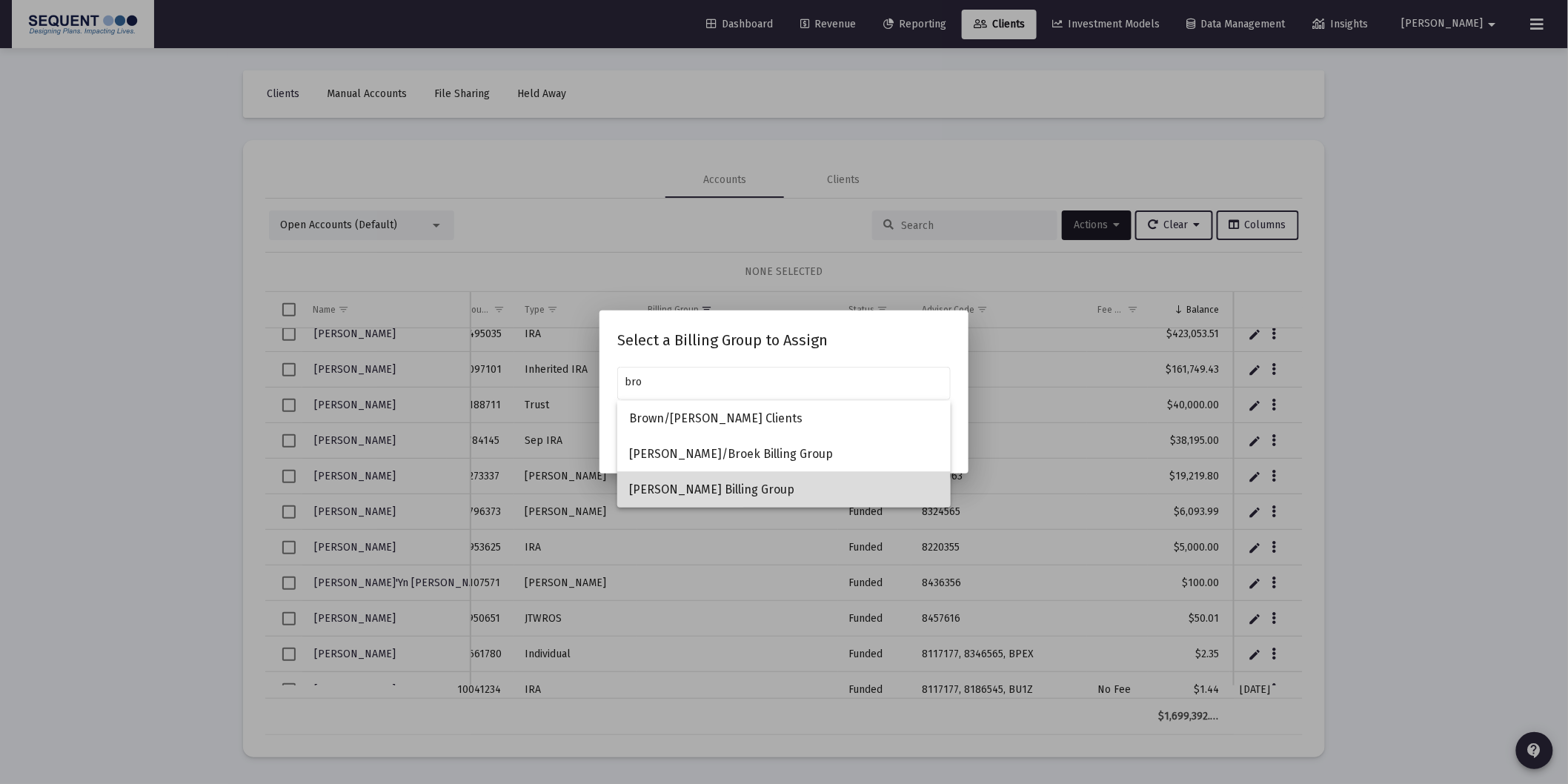
click at [749, 478] on span "[PERSON_NAME] Billing Group" at bounding box center [783, 489] width 309 height 36
type input "[PERSON_NAME] Billing Group"
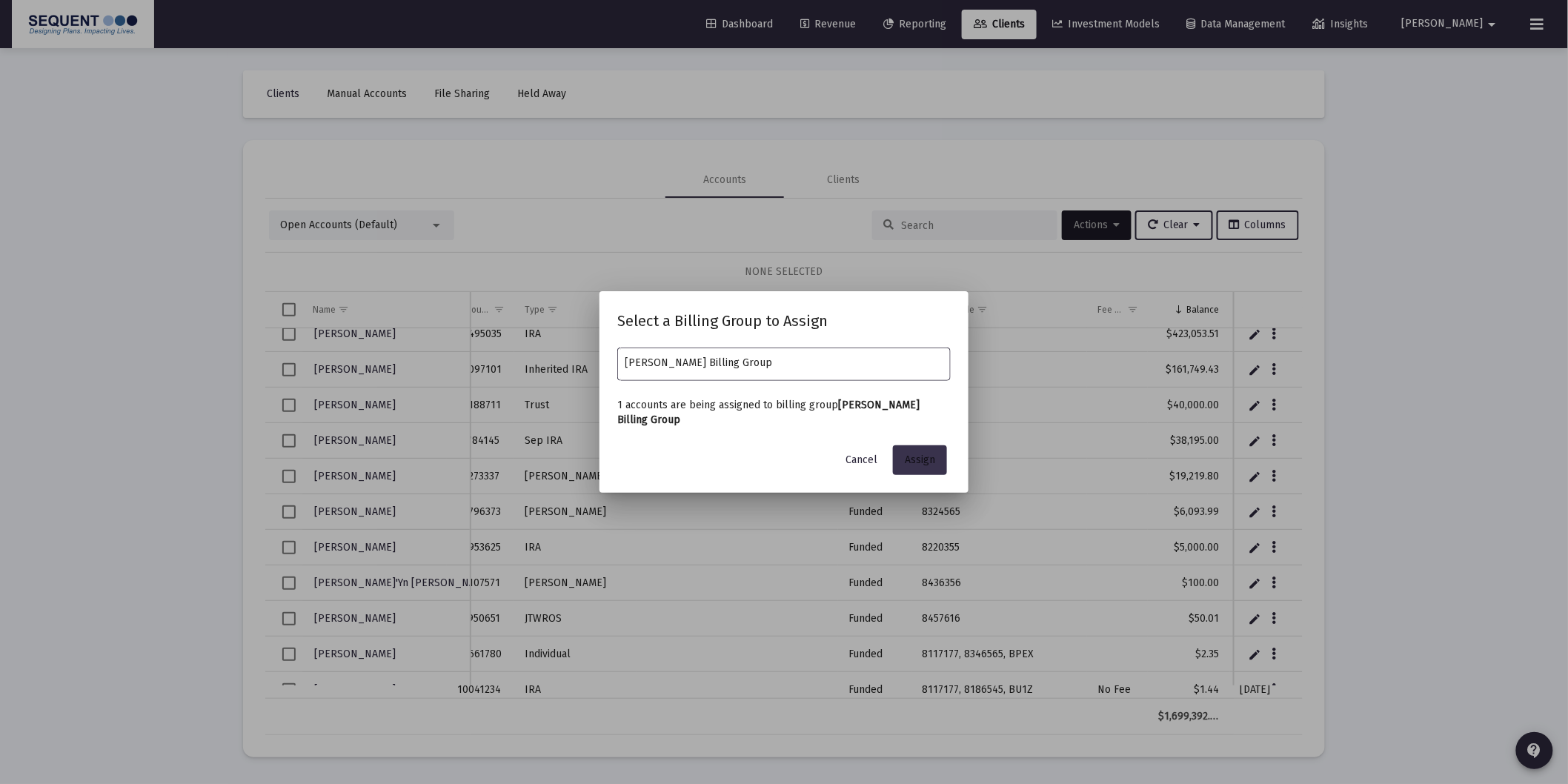
click at [935, 456] on span "Assign" at bounding box center [919, 460] width 30 height 13
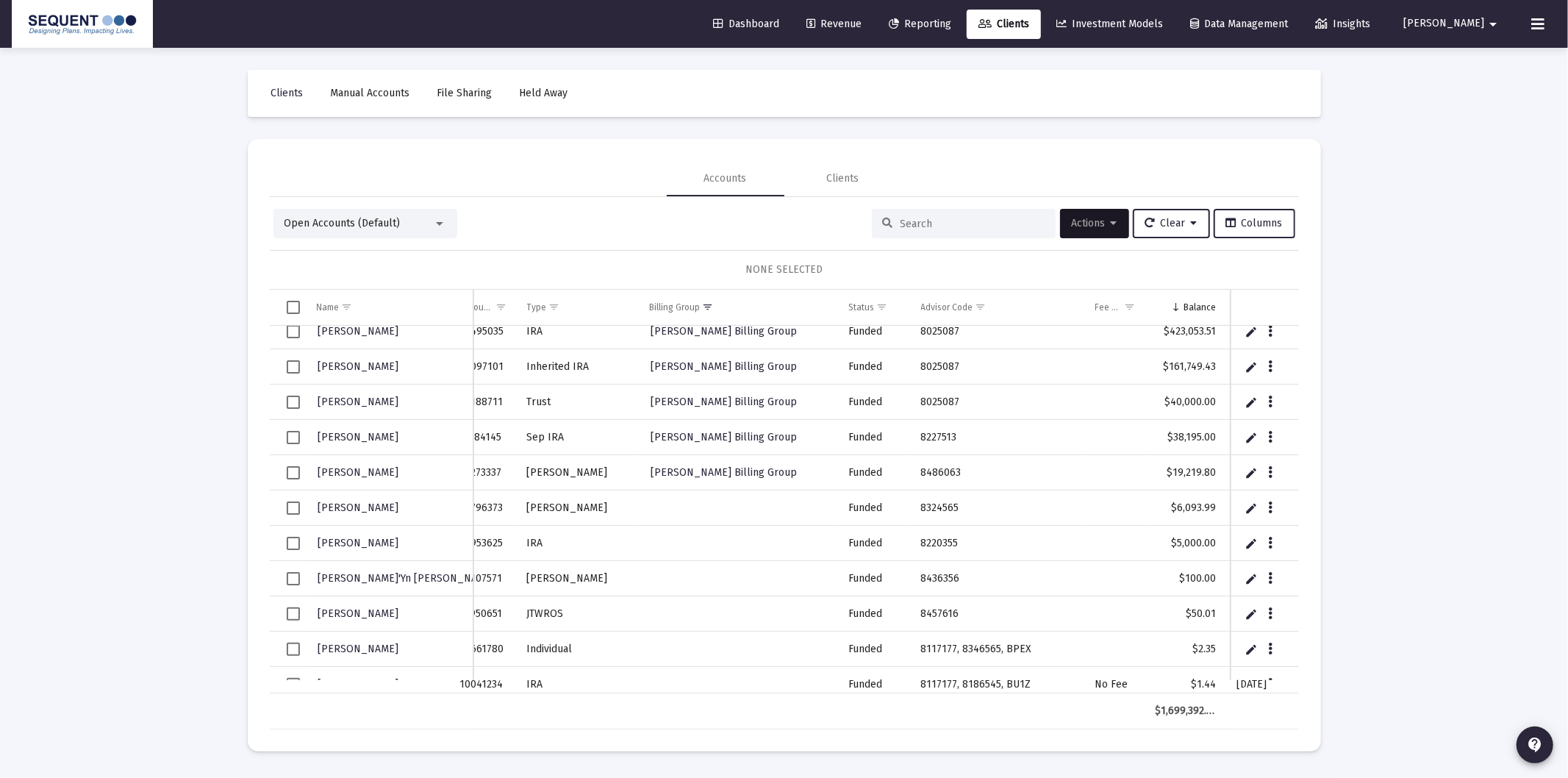
click at [1431, 204] on div "Loading... Clients Manual Accounts File Sharing Held Away Accounts Clients Open…" at bounding box center [784, 389] width 1568 height 778
click at [291, 502] on span "Select row" at bounding box center [293, 508] width 14 height 14
click at [1073, 224] on span "Actions" at bounding box center [1095, 223] width 45 height 13
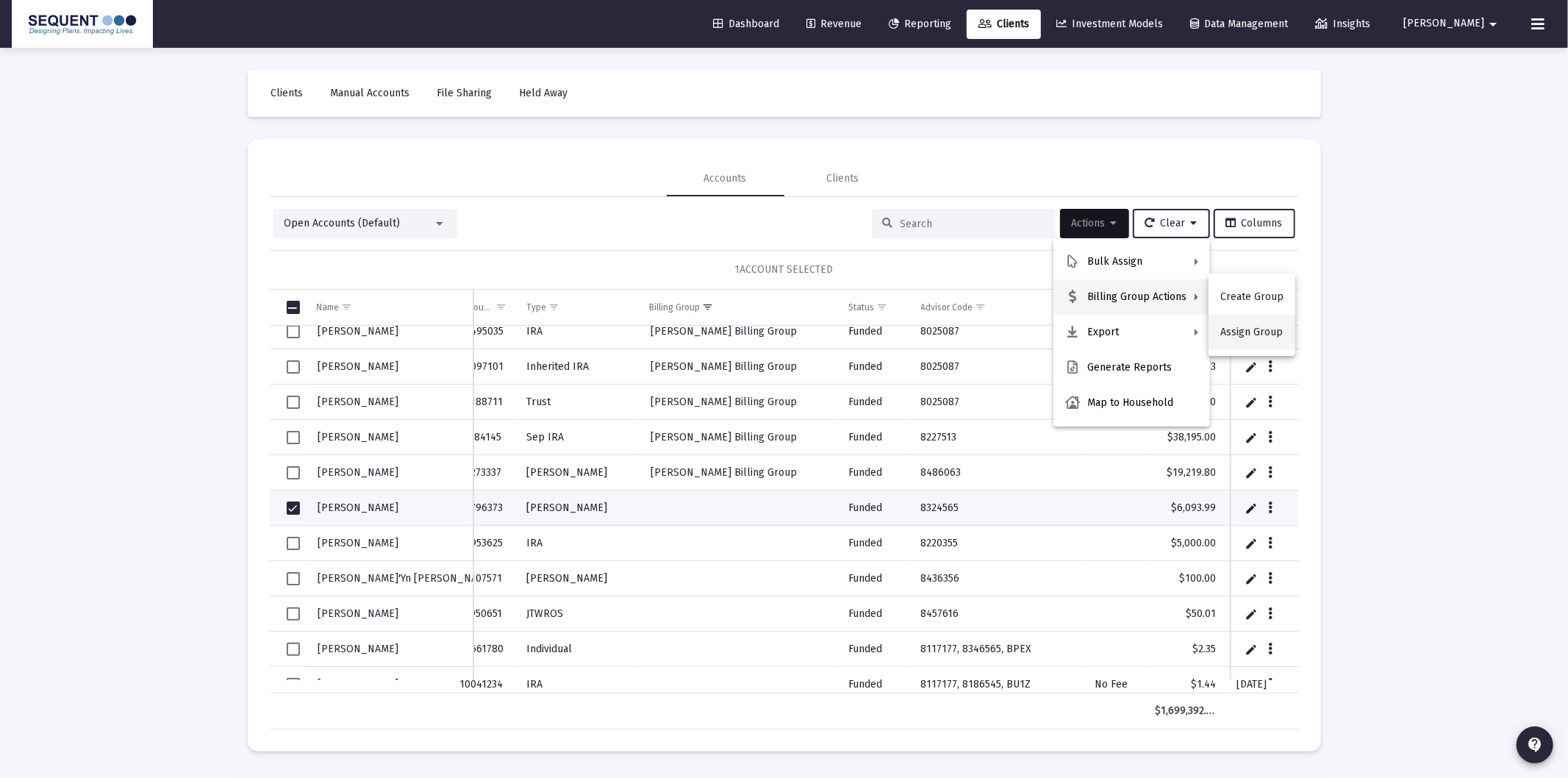
click at [1260, 337] on button "Assign Group" at bounding box center [1252, 331] width 87 height 35
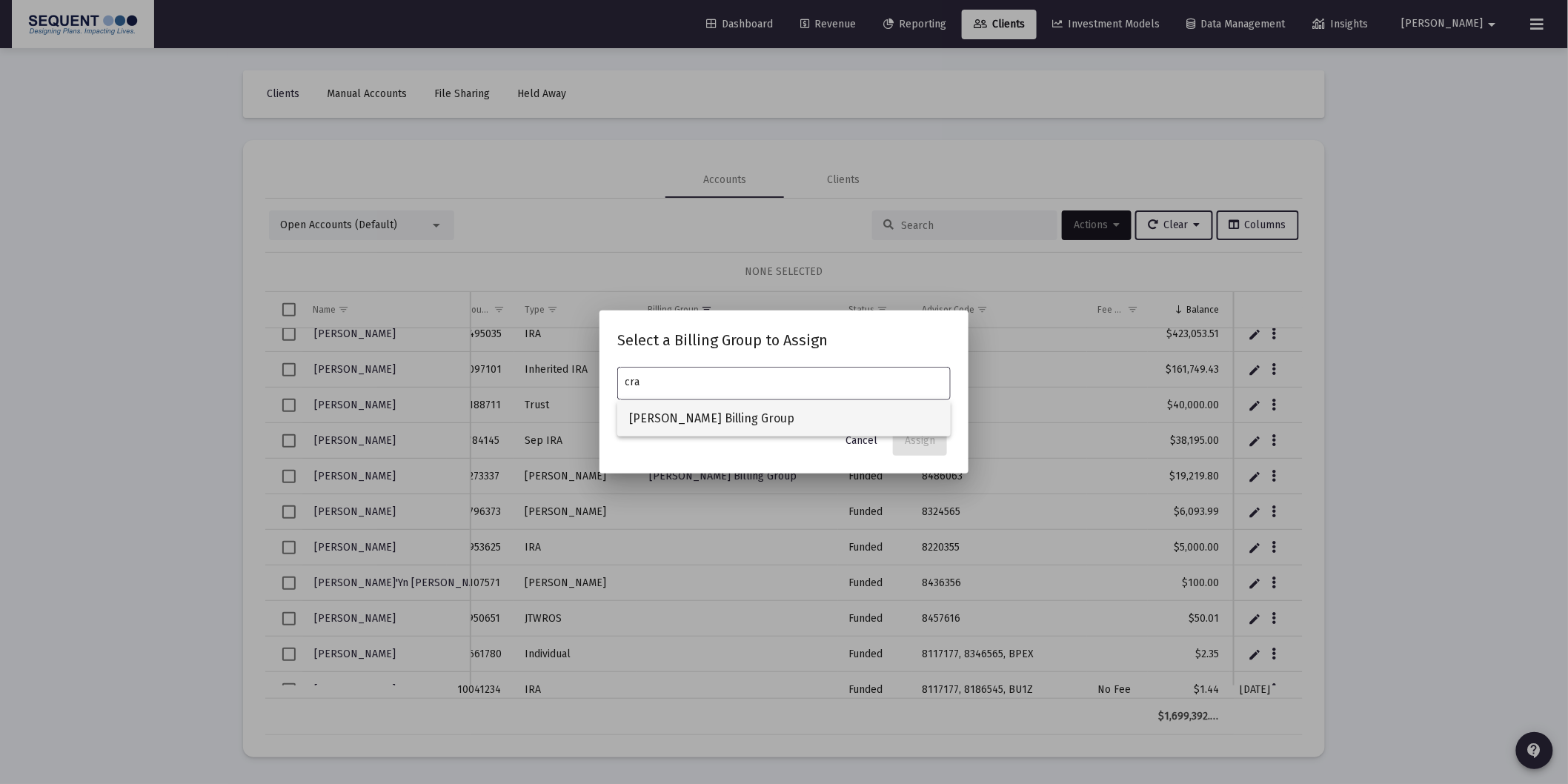
click at [811, 423] on span "[PERSON_NAME] Billing Group" at bounding box center [783, 418] width 309 height 36
type input "[PERSON_NAME] Billing Group"
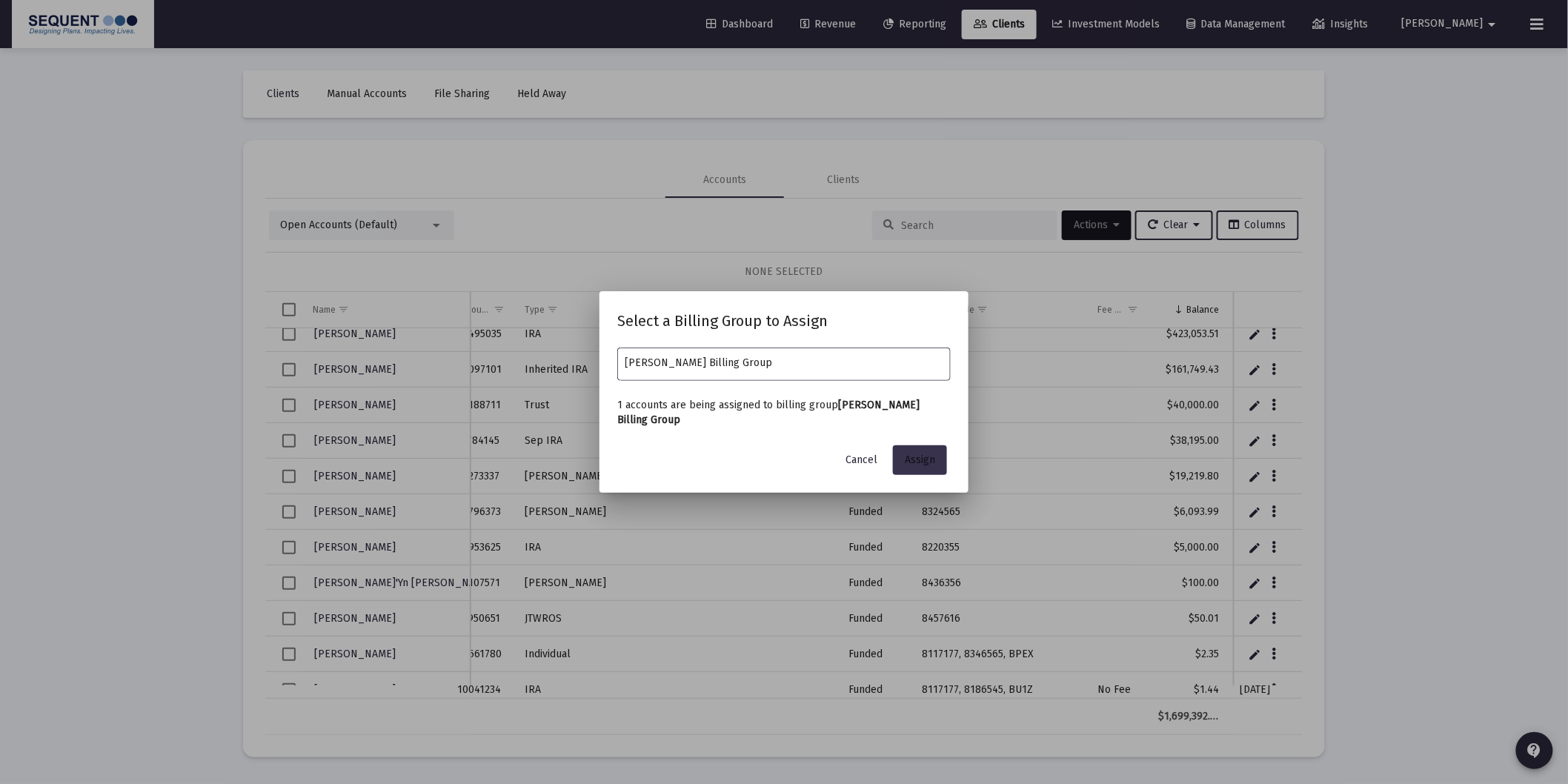
click at [931, 475] on button "Assign" at bounding box center [919, 460] width 54 height 29
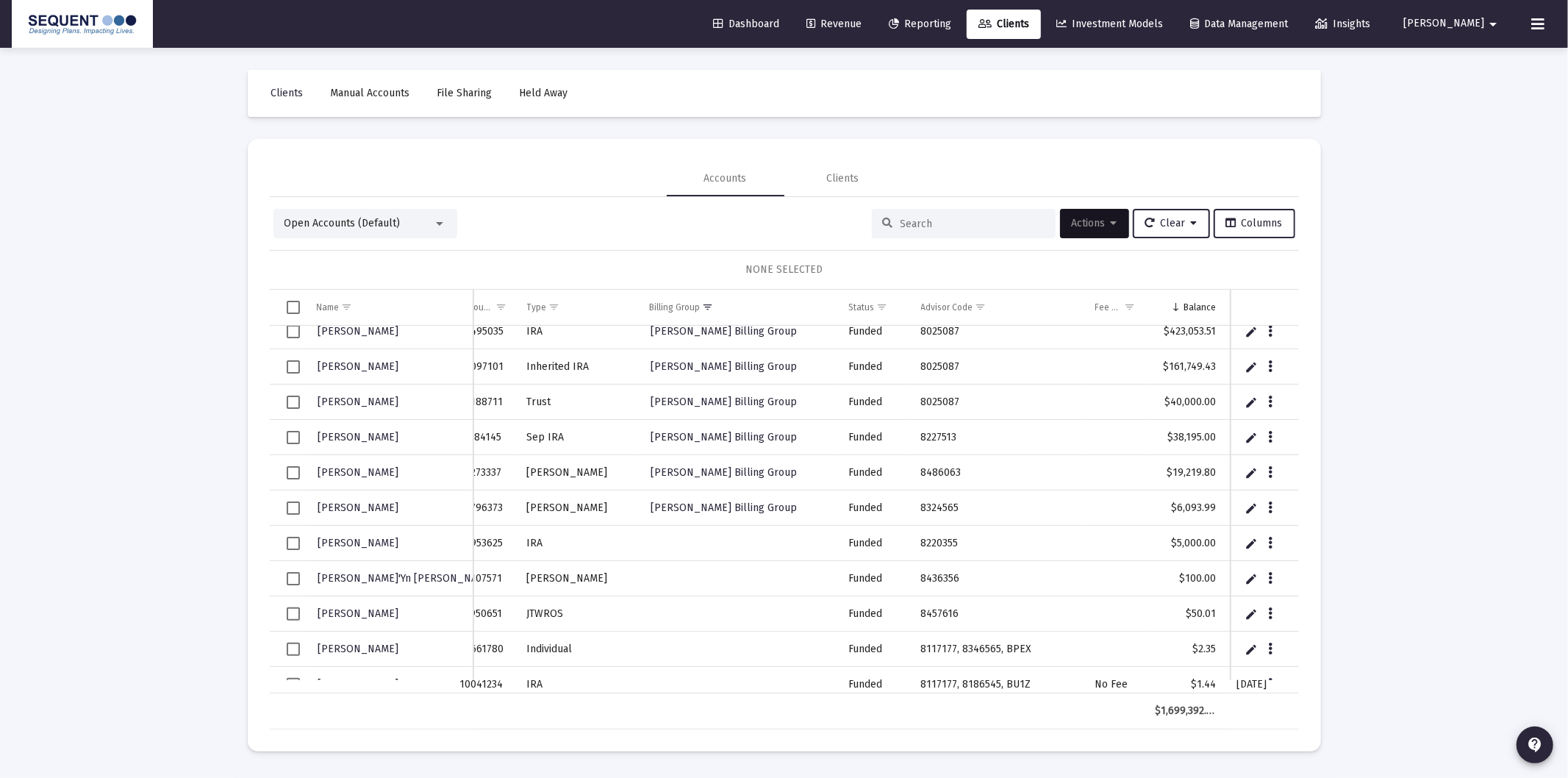
click at [1377, 568] on div "Loading... Clients Manual Accounts File Sharing Held Away Accounts Clients Open…" at bounding box center [784, 389] width 1568 height 778
click at [1200, 225] on button "Clear" at bounding box center [1171, 224] width 77 height 29
click at [1166, 264] on button "Clear Selections" at bounding box center [1179, 261] width 101 height 35
click at [1166, 228] on button "Clear" at bounding box center [1171, 224] width 77 height 29
click at [1185, 306] on button "Clear Filters" at bounding box center [1179, 296] width 101 height 35
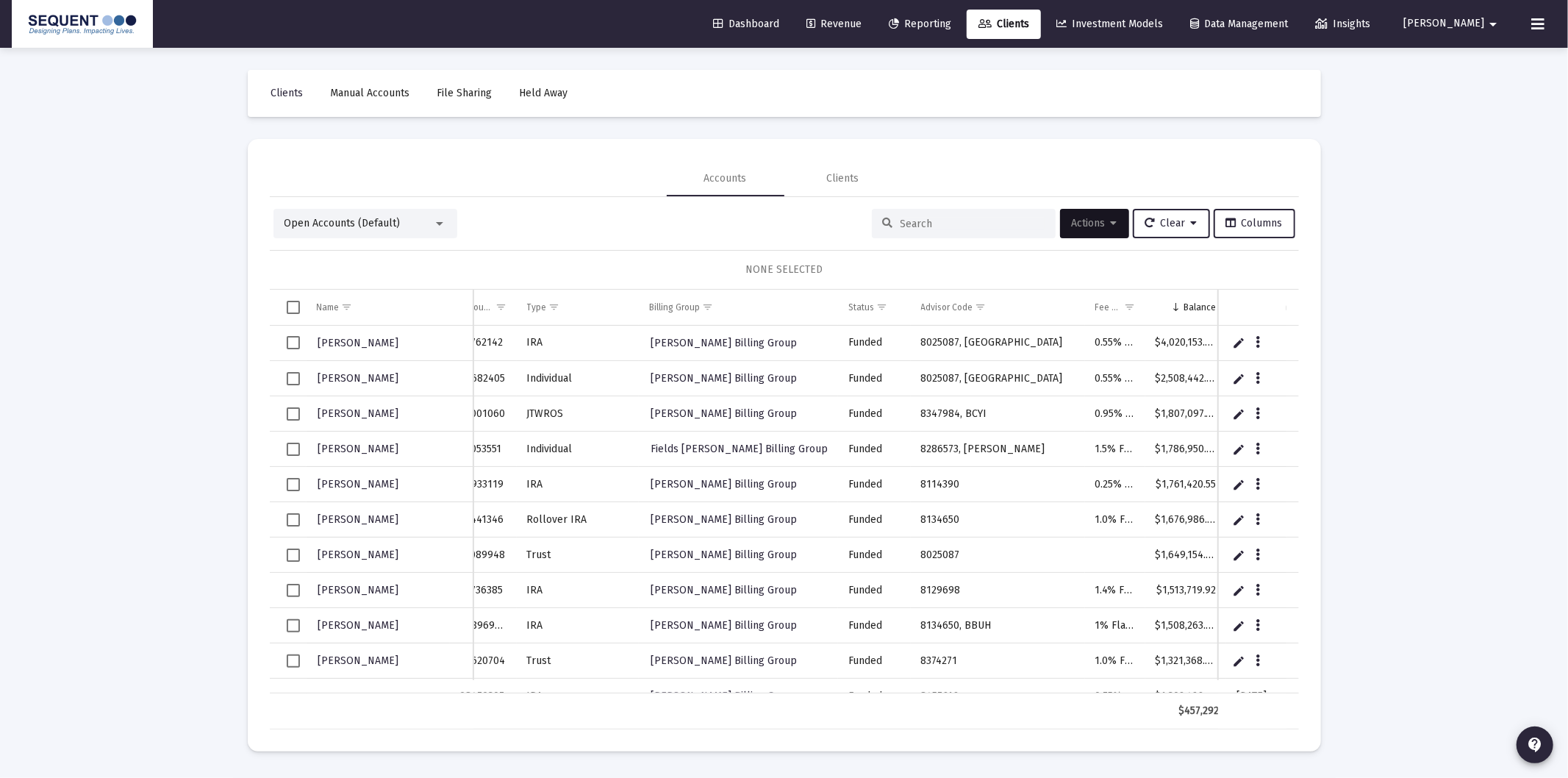
scroll to position [0, 24]
click at [1356, 354] on div "Loading... Clients Manual Accounts File Sharing Held Away Accounts Clients Open…" at bounding box center [784, 389] width 1568 height 778
